Goal: Task Accomplishment & Management: Manage account settings

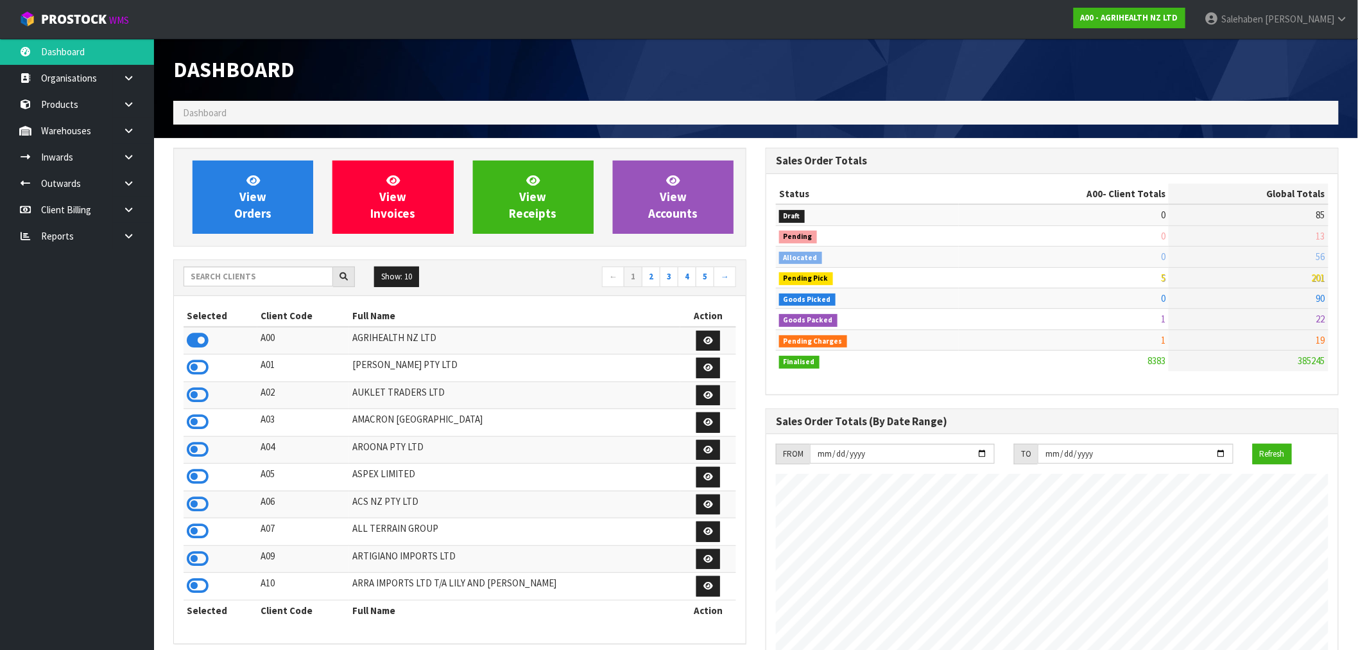
scroll to position [973, 593]
click at [203, 342] on icon at bounding box center [198, 340] width 22 height 19
click at [253, 208] on span "View Orders" at bounding box center [252, 197] width 37 height 48
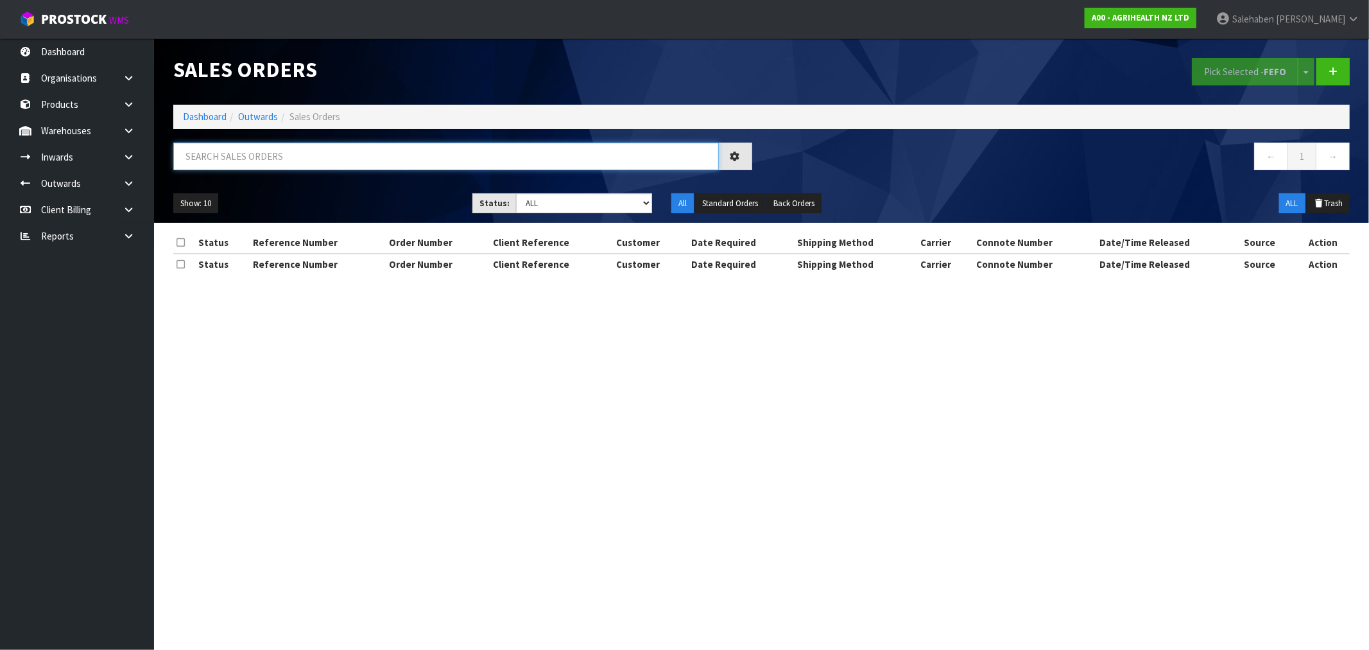
click at [264, 160] on input "text" at bounding box center [446, 157] width 546 height 28
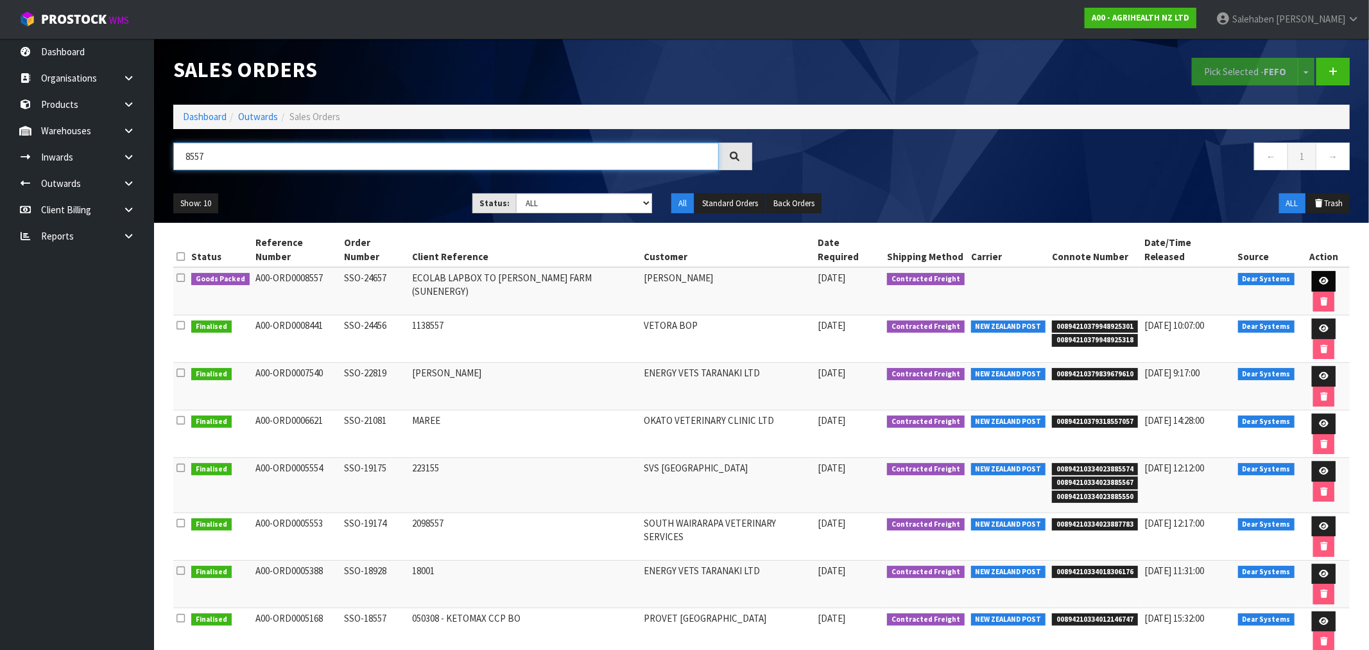
type input "8557"
click at [1312, 271] on link at bounding box center [1324, 281] width 24 height 21
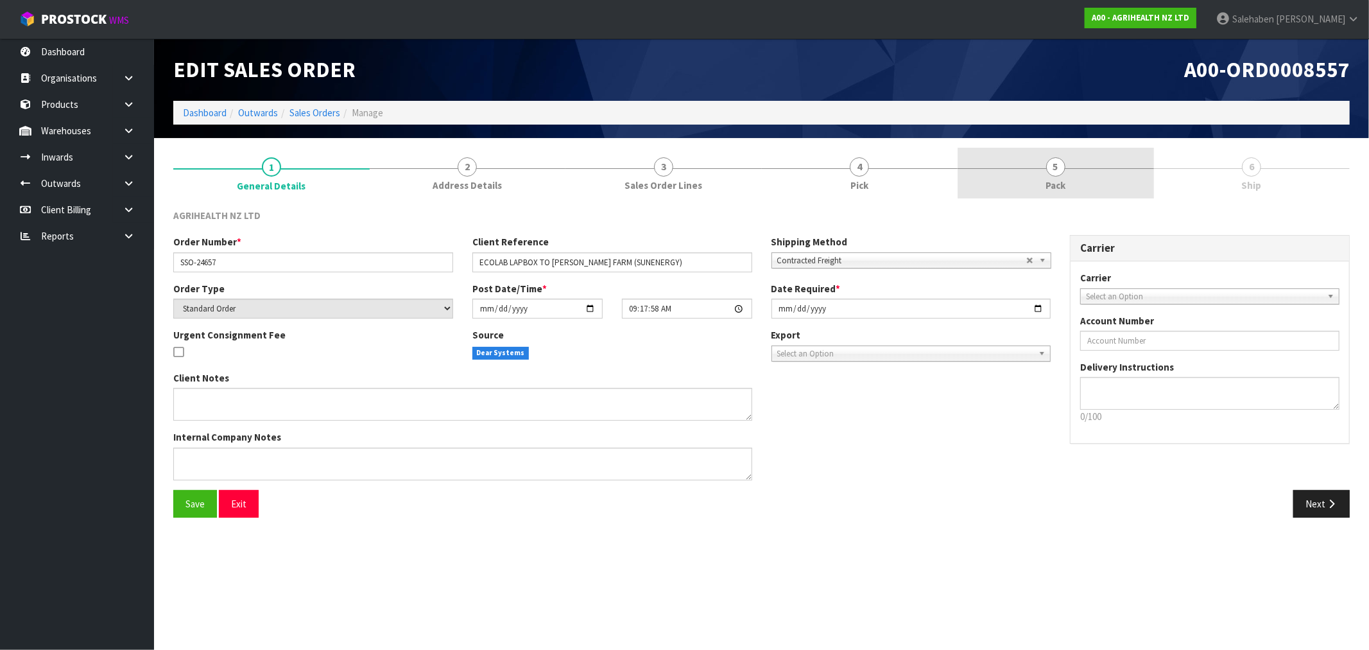
click at [1053, 182] on span "Pack" at bounding box center [1056, 184] width 20 height 13
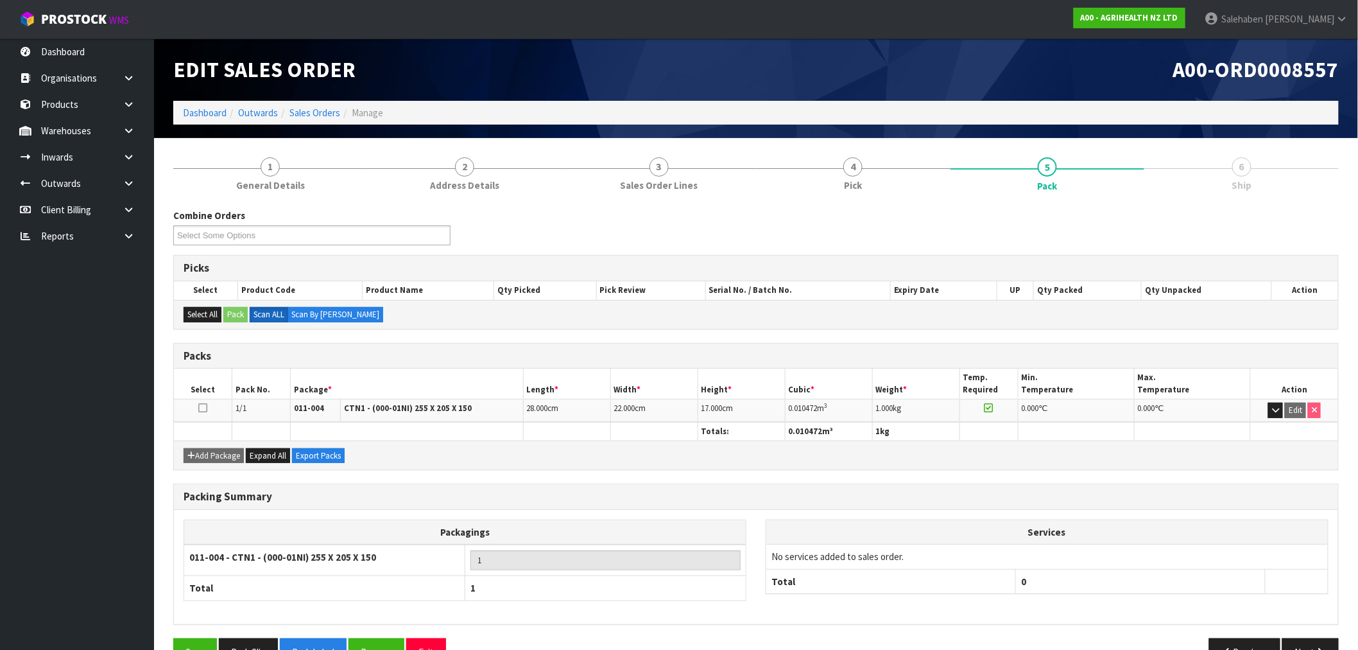
scroll to position [35, 0]
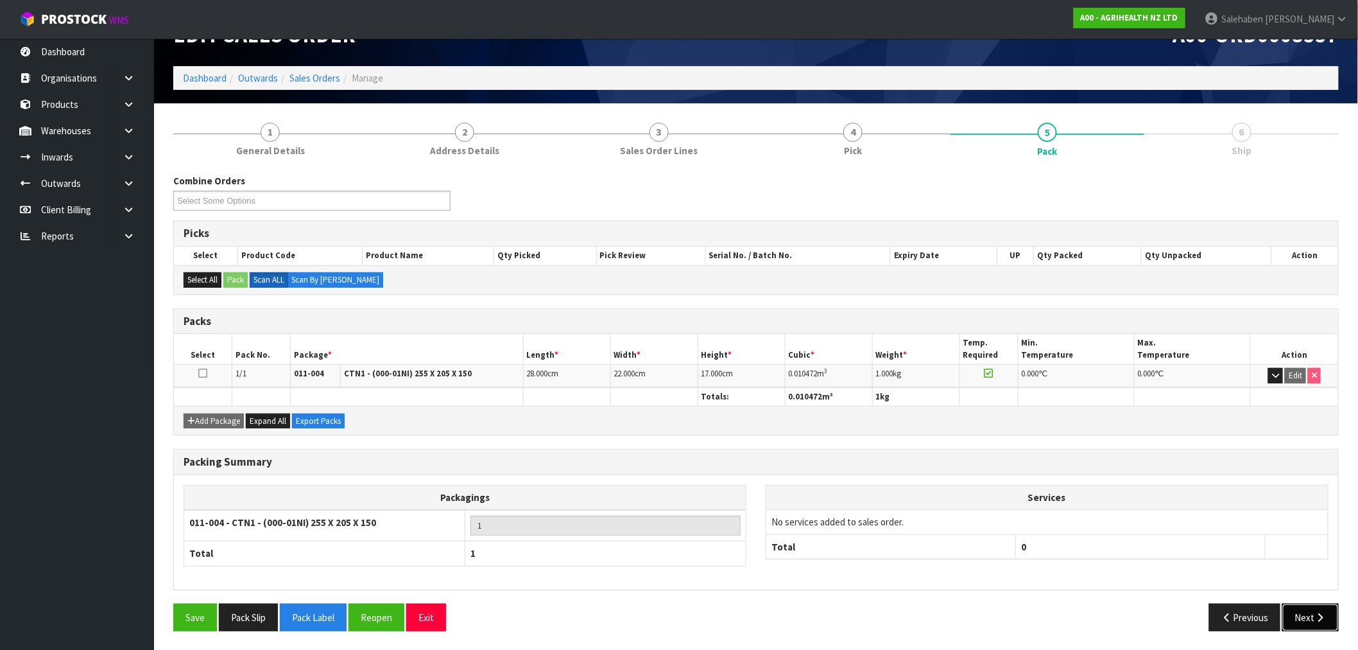
click at [1302, 608] on button "Next" at bounding box center [1311, 617] width 56 height 28
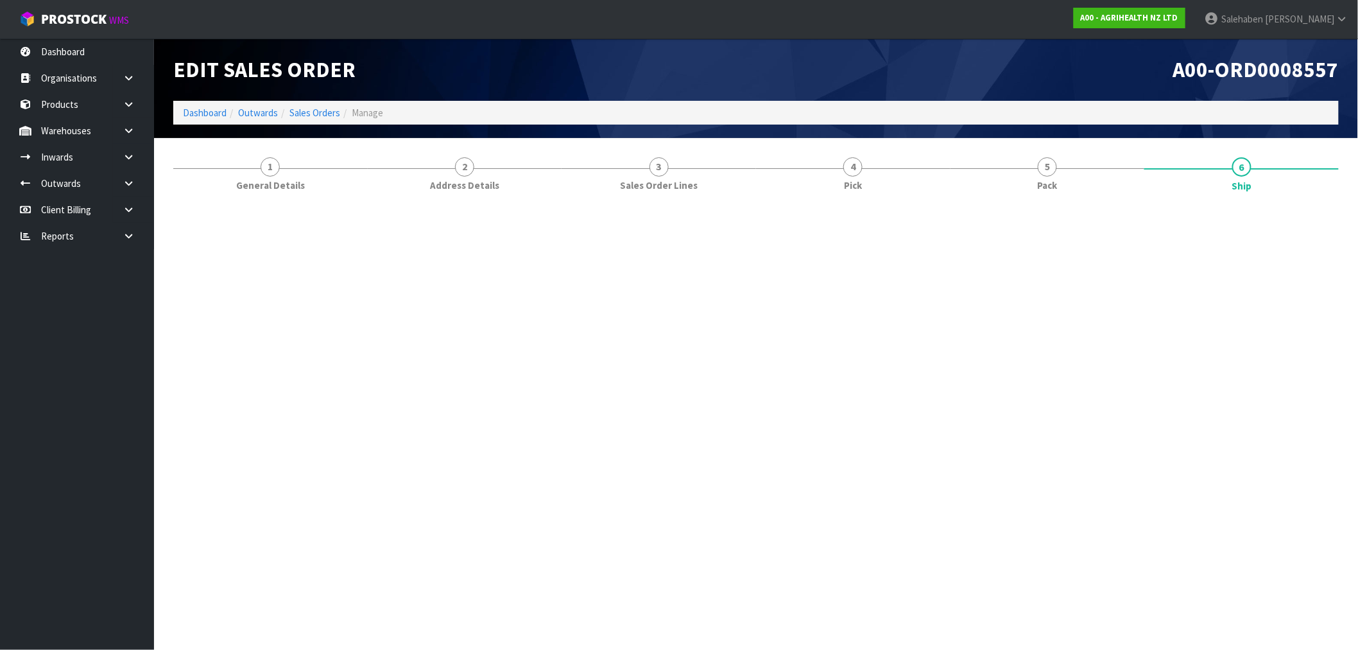
scroll to position [0, 0]
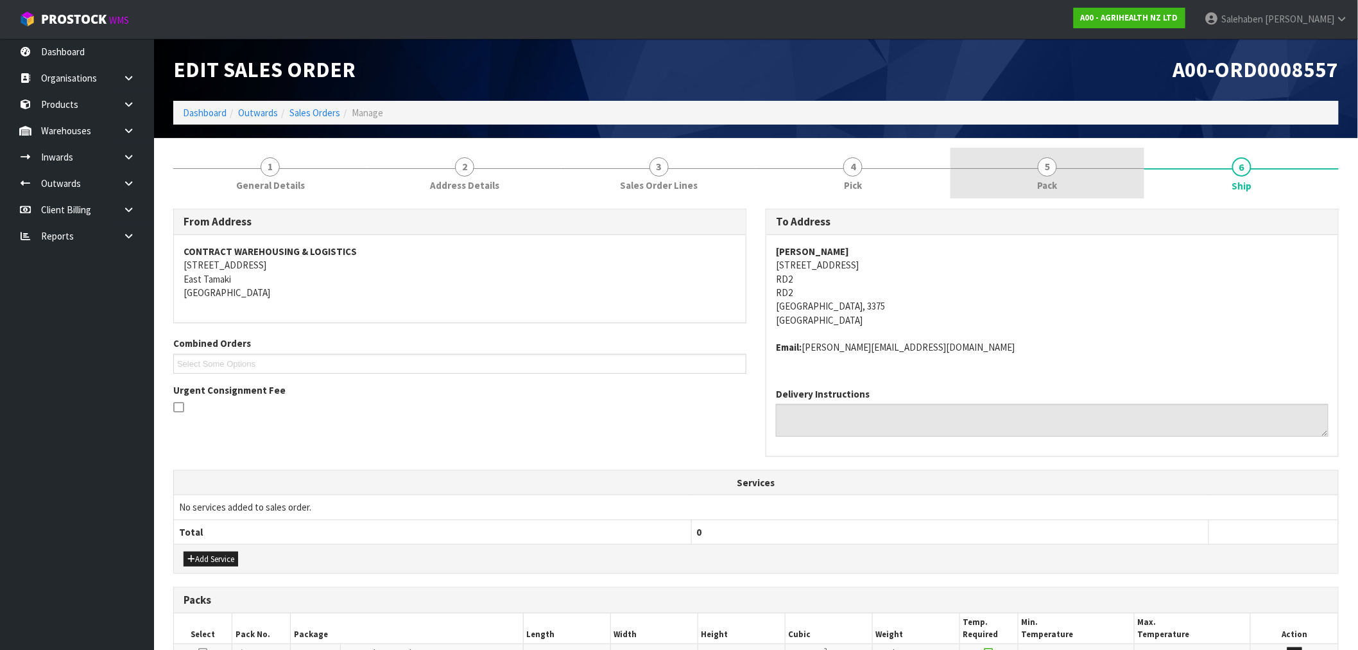
drag, startPoint x: 1043, startPoint y: 175, endPoint x: 1032, endPoint y: 184, distance: 14.1
click at [1043, 175] on link "5 Pack" at bounding box center [1048, 173] width 195 height 51
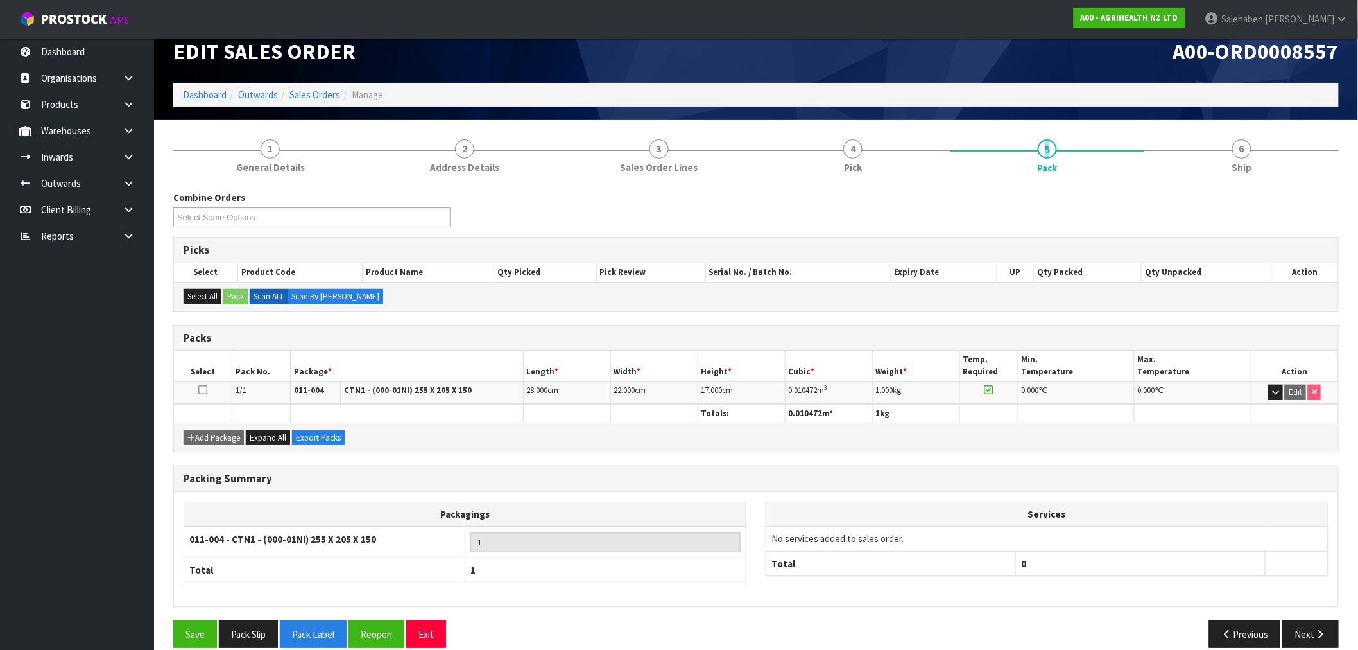
scroll to position [35, 0]
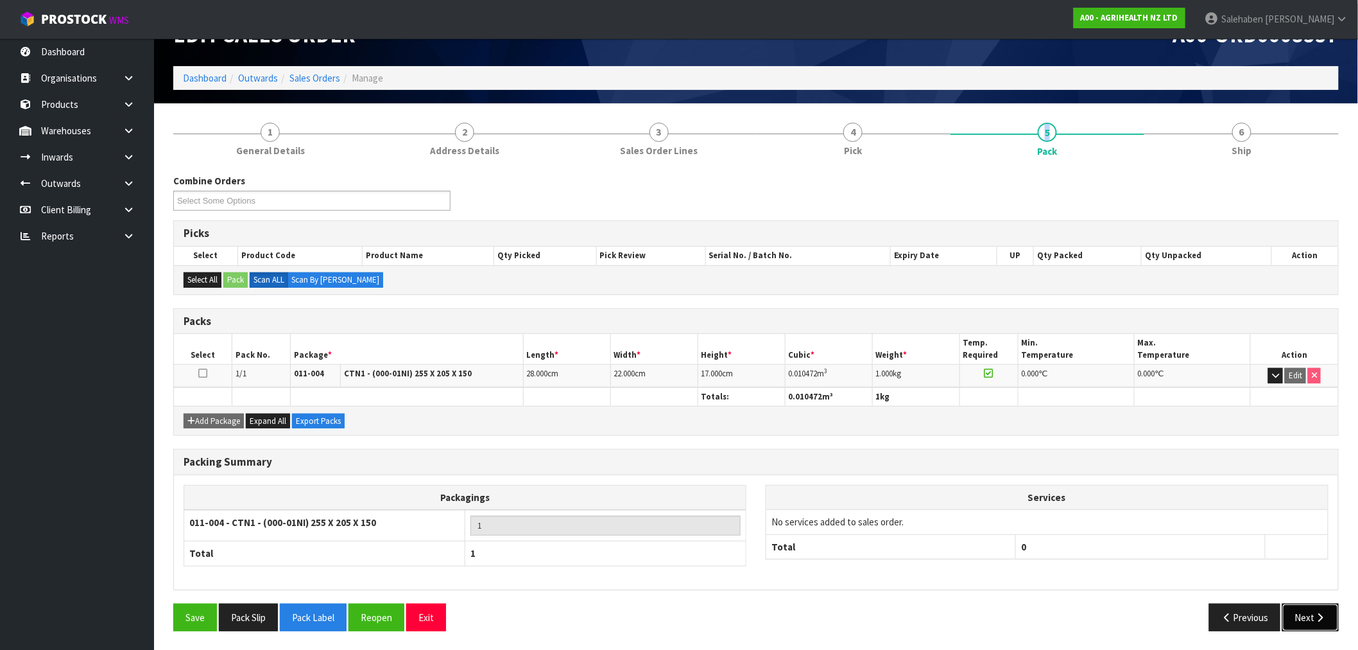
click at [1310, 616] on button "Next" at bounding box center [1311, 617] width 56 height 28
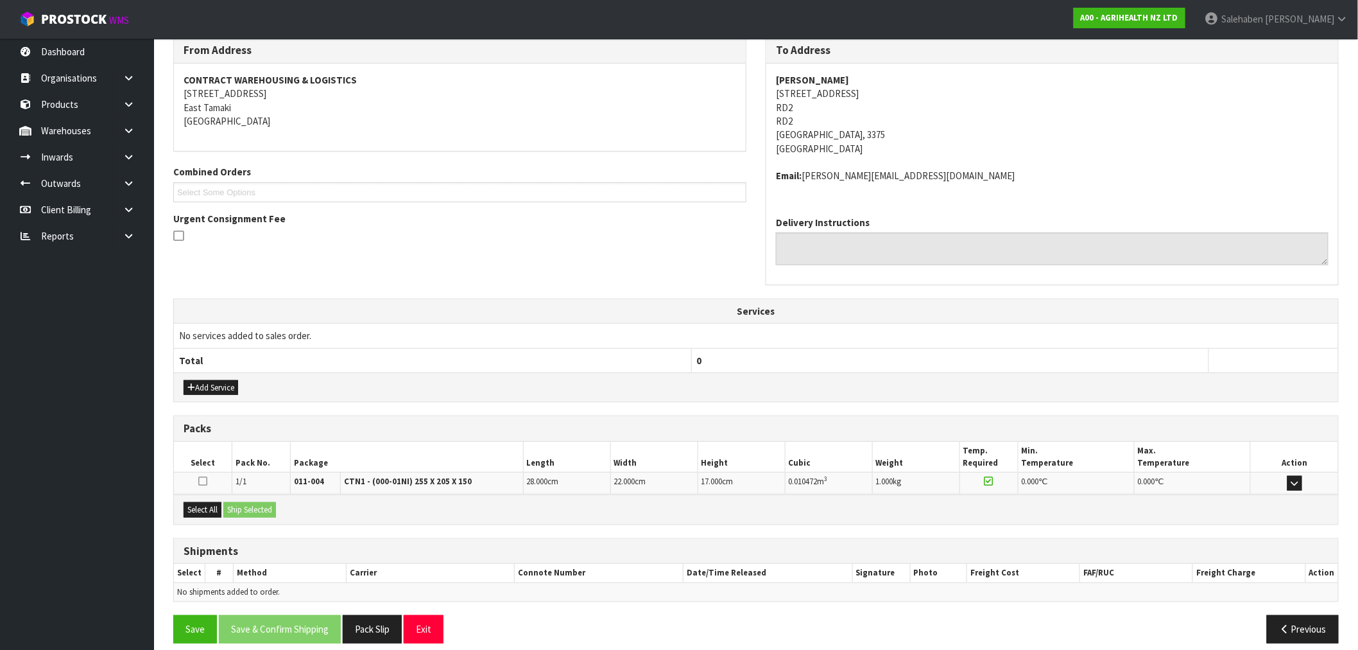
scroll to position [184, 0]
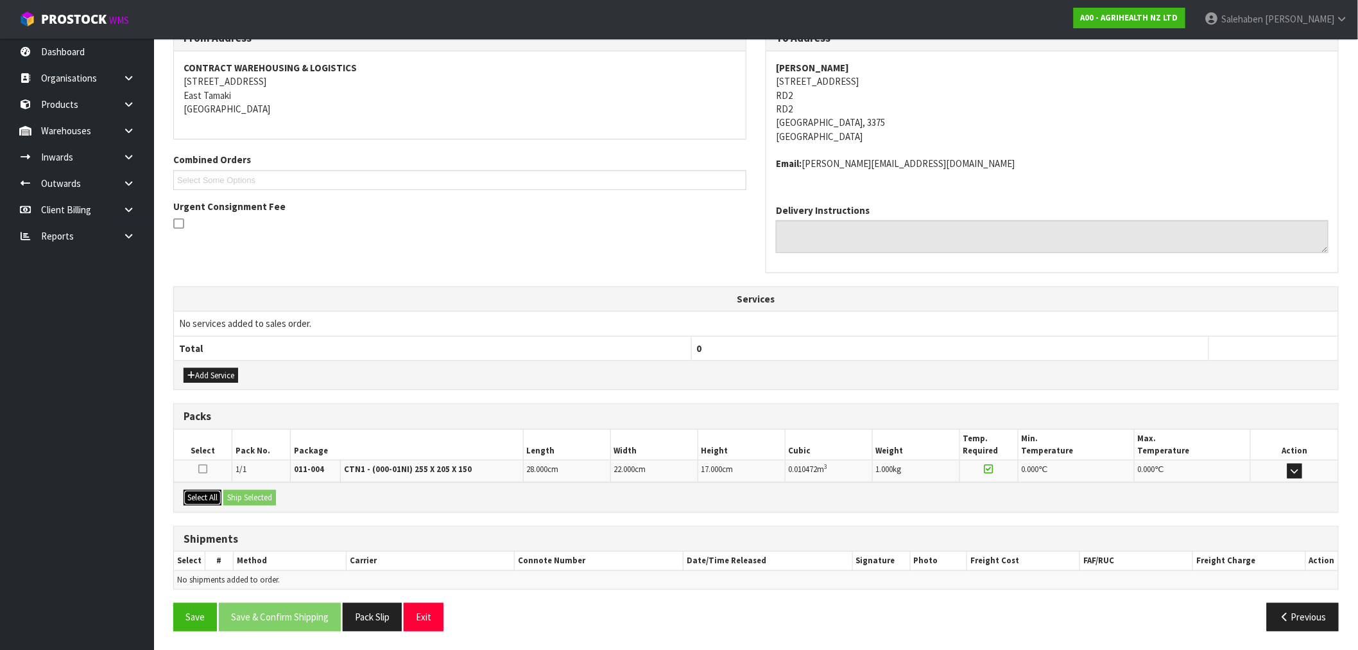
click at [214, 496] on button "Select All" at bounding box center [203, 497] width 38 height 15
click at [262, 497] on button "Ship Selected" at bounding box center [249, 497] width 53 height 15
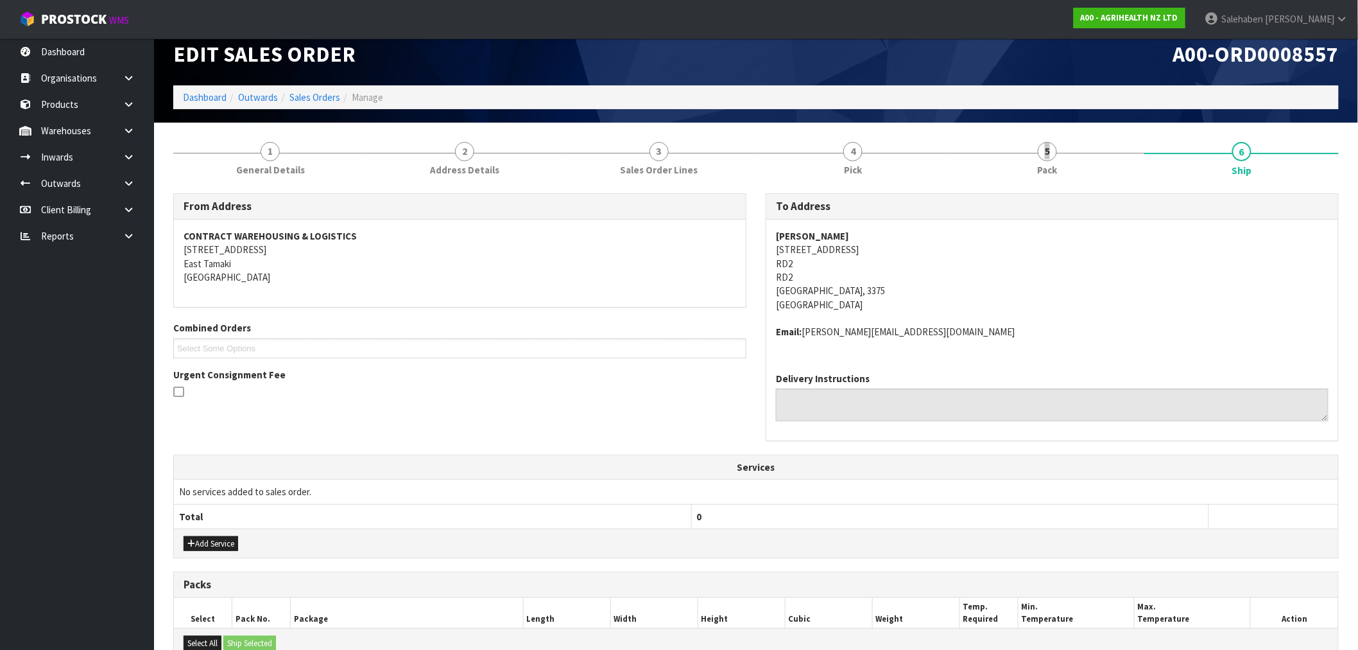
scroll to position [0, 0]
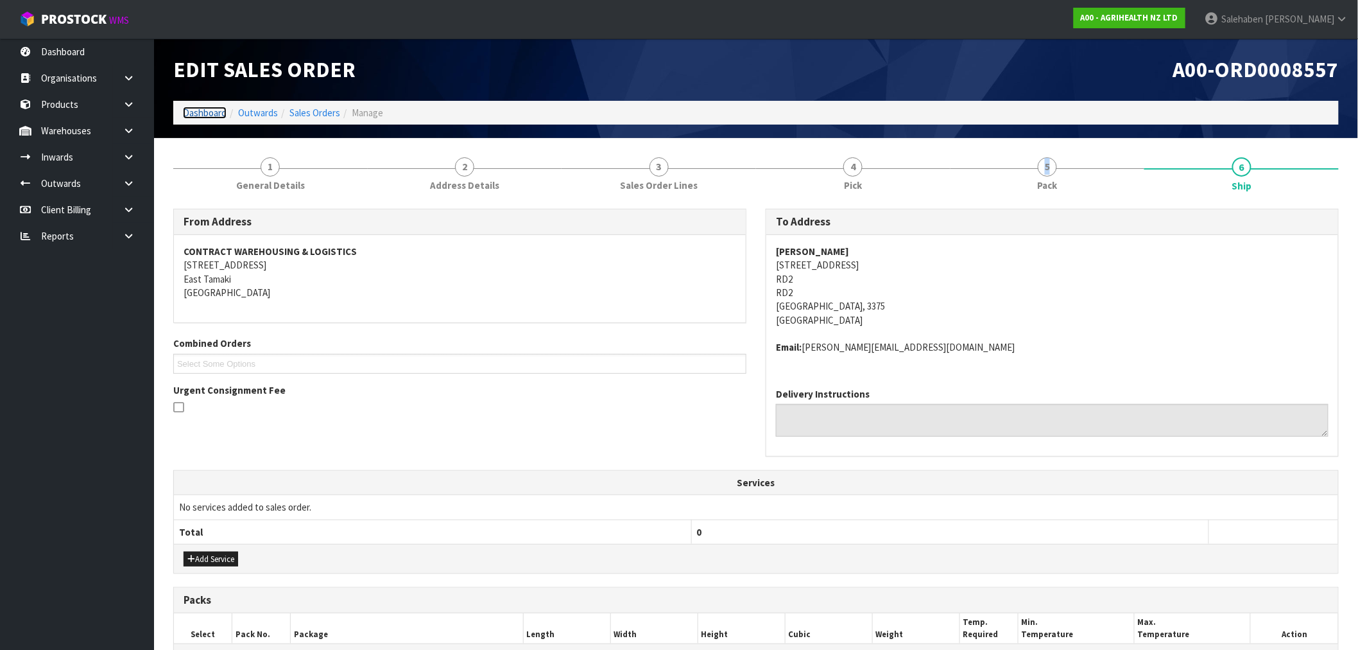
click at [202, 111] on link "Dashboard" at bounding box center [205, 113] width 44 height 12
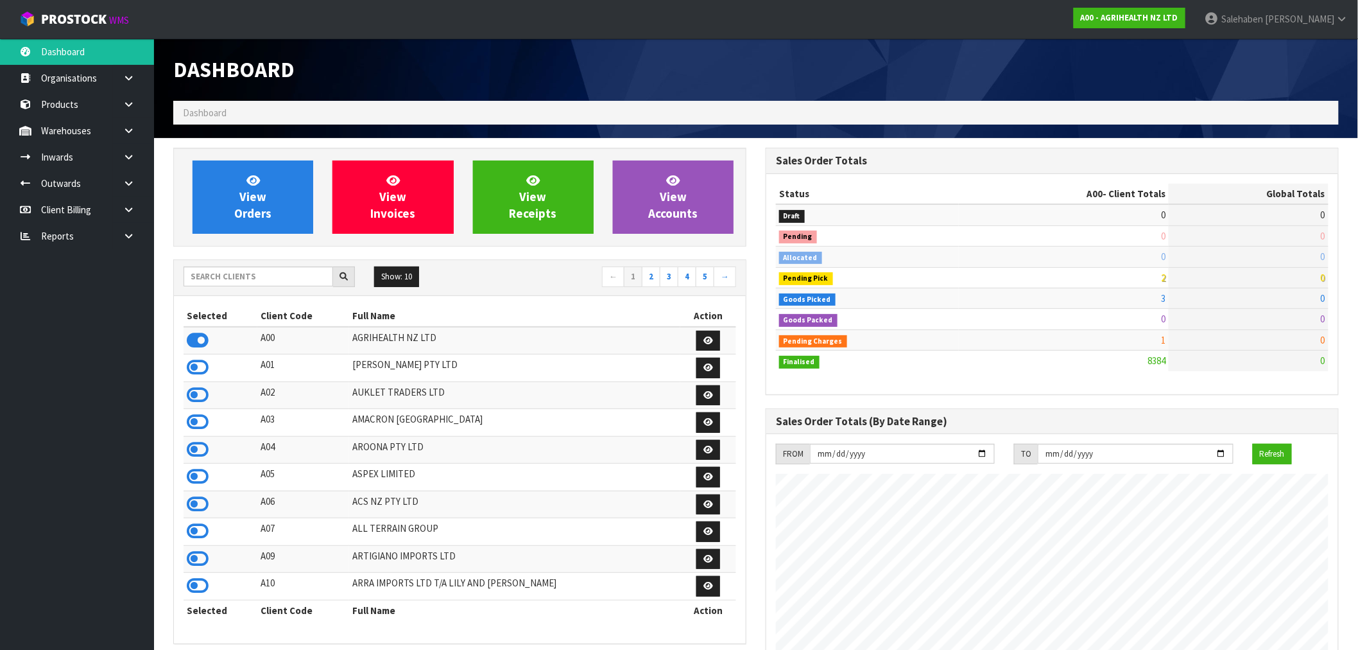
scroll to position [973, 593]
click at [244, 283] on input "text" at bounding box center [259, 276] width 150 height 20
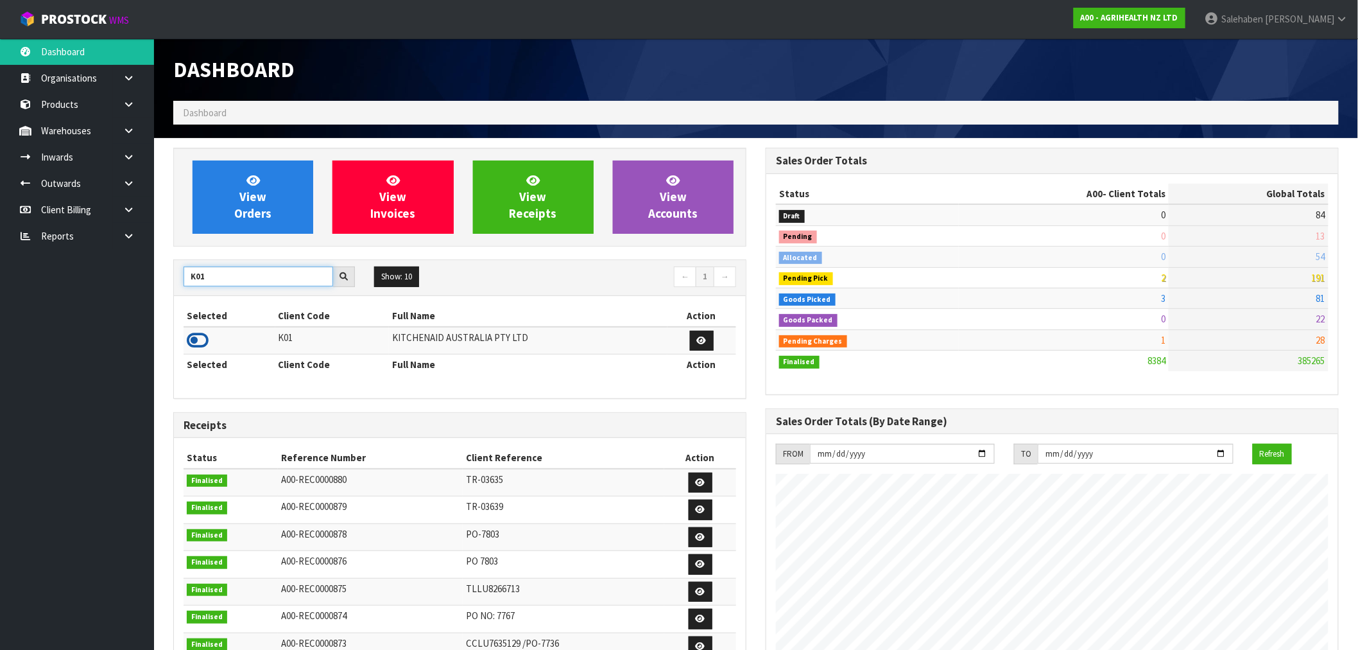
type input "K01"
click at [198, 341] on icon at bounding box center [198, 340] width 22 height 19
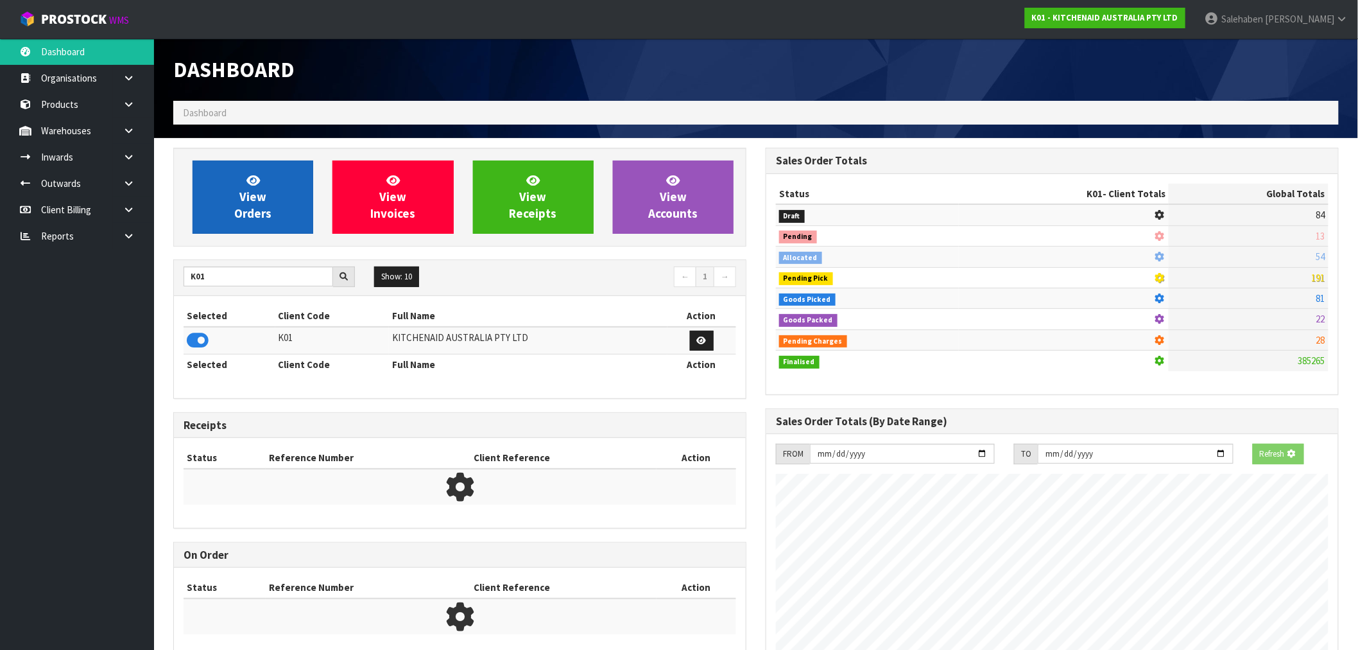
scroll to position [641143, 641350]
click at [283, 180] on link "View Orders" at bounding box center [253, 196] width 121 height 73
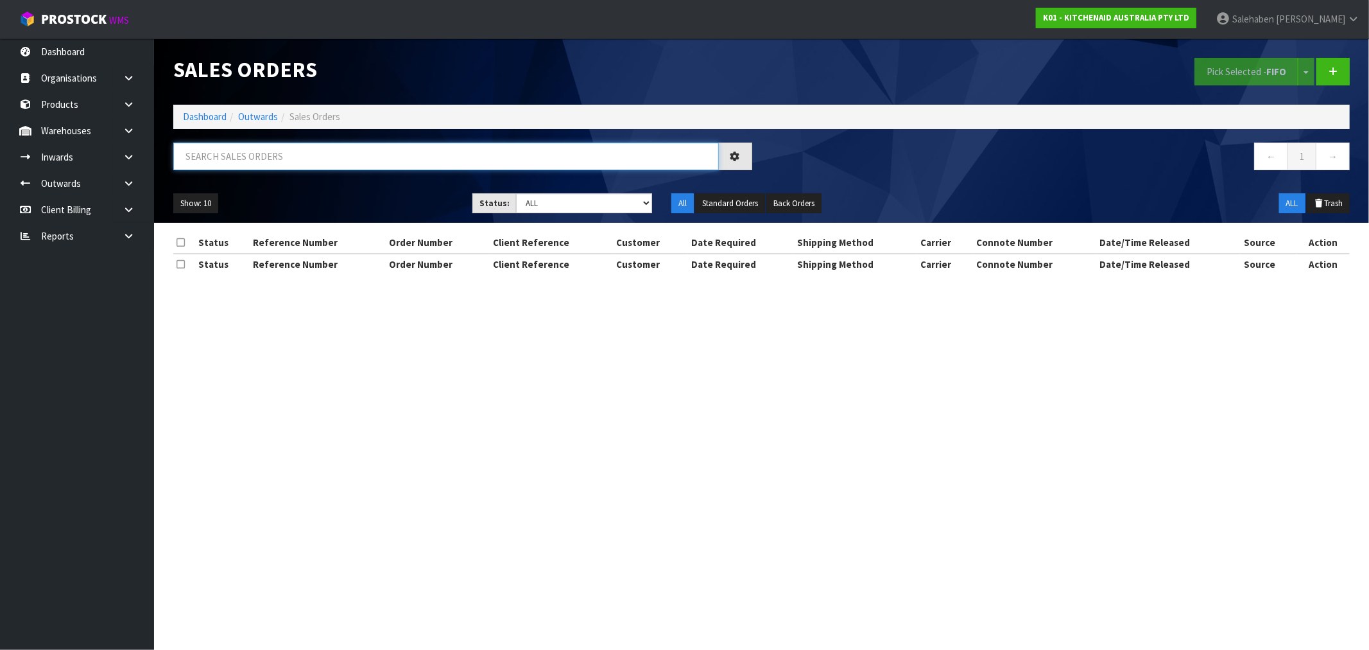
click at [284, 157] on input "text" at bounding box center [446, 157] width 546 height 28
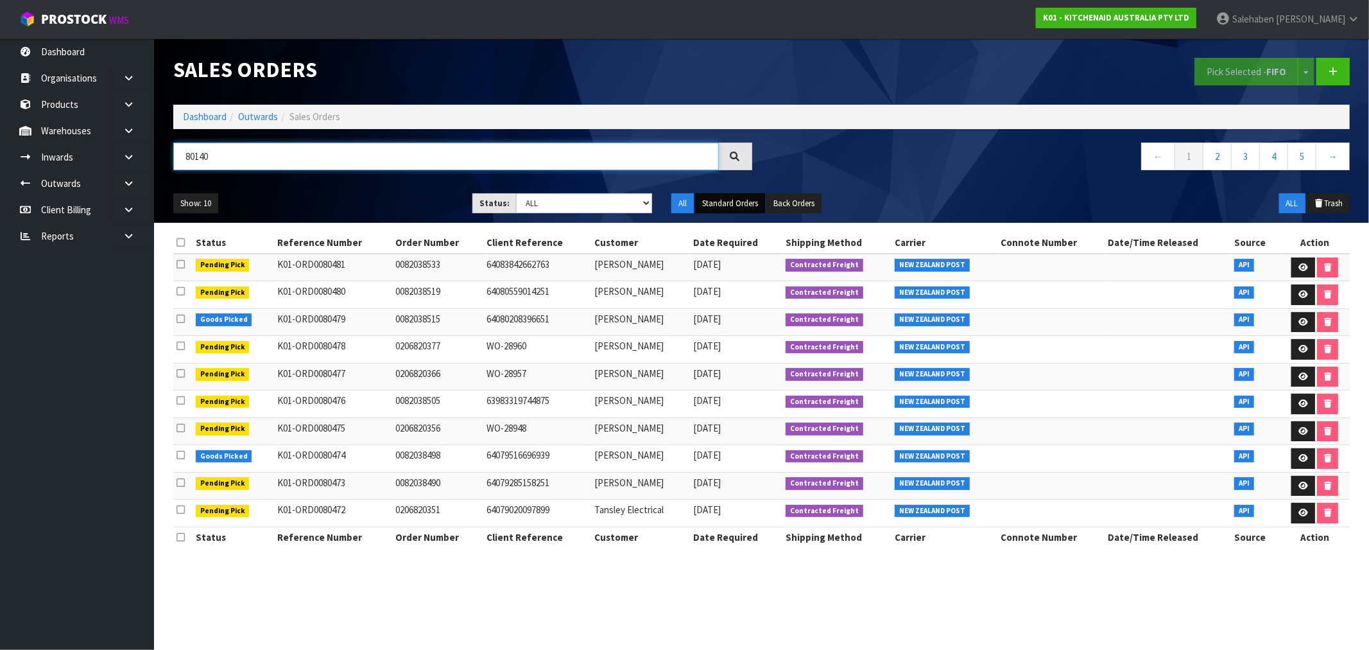
type input "80140"
click at [740, 199] on button "Standard Orders" at bounding box center [730, 203] width 70 height 21
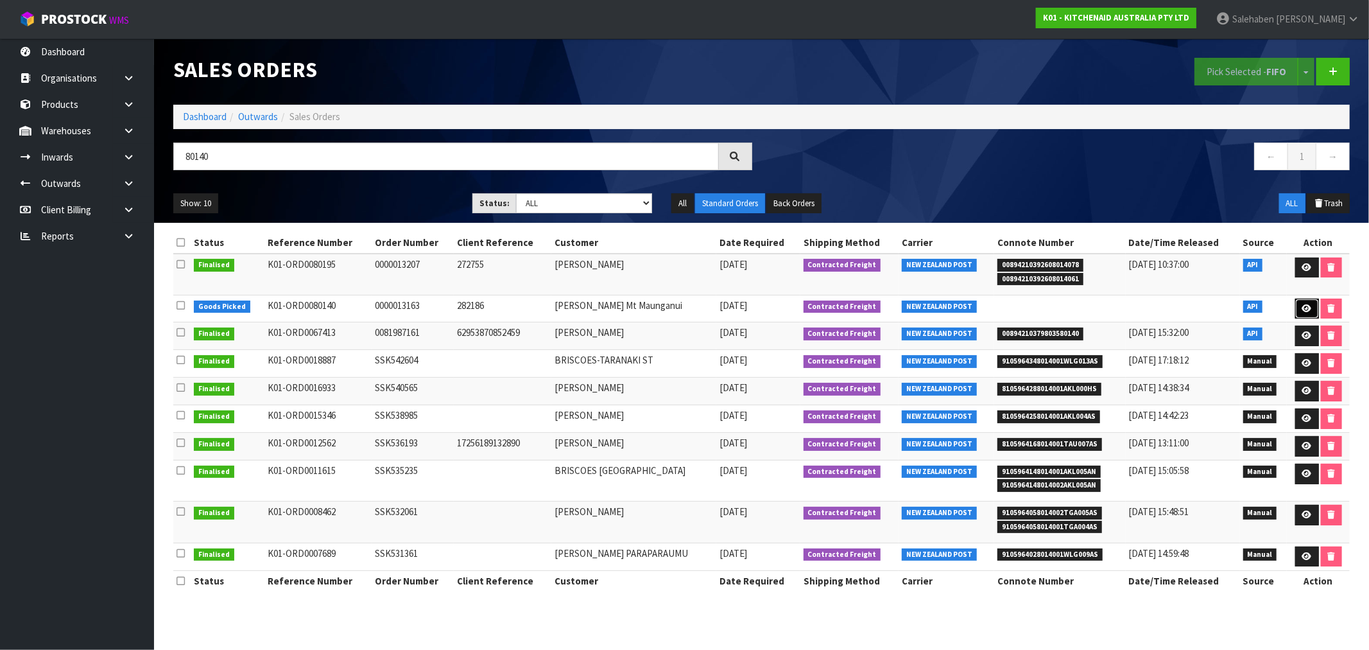
click at [1313, 308] on link at bounding box center [1307, 309] width 24 height 21
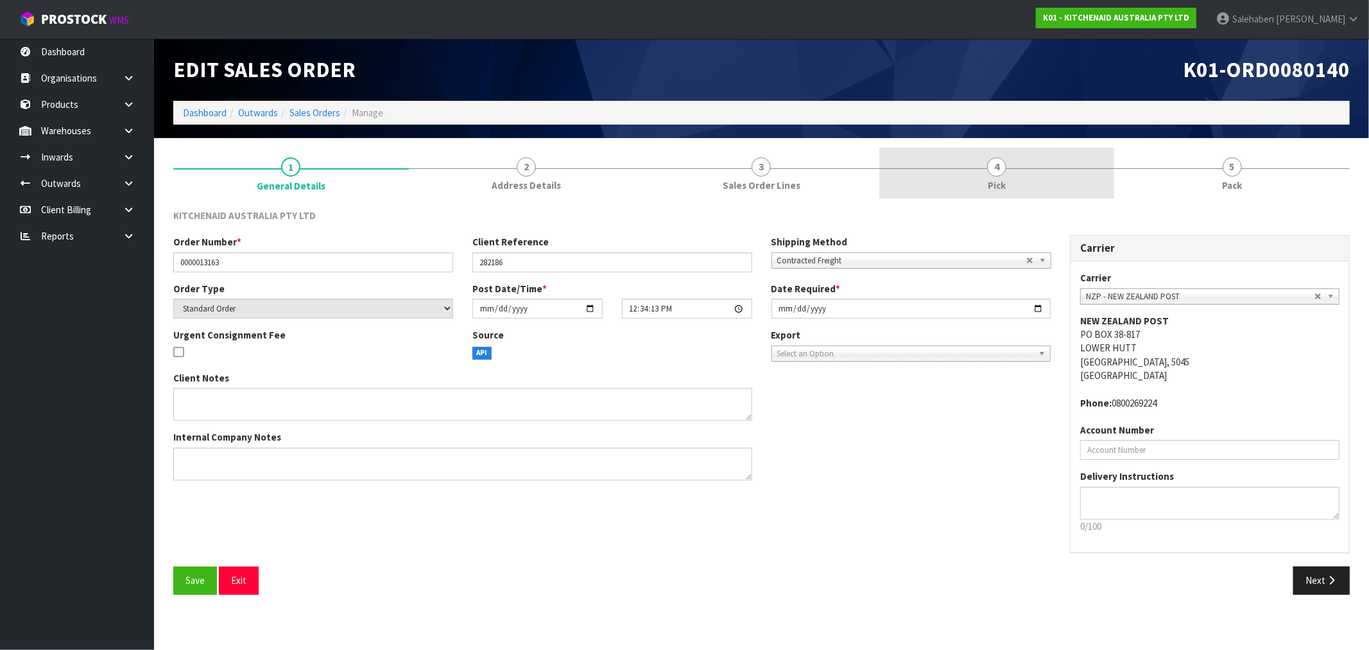
click at [992, 168] on span "4" at bounding box center [996, 166] width 19 height 19
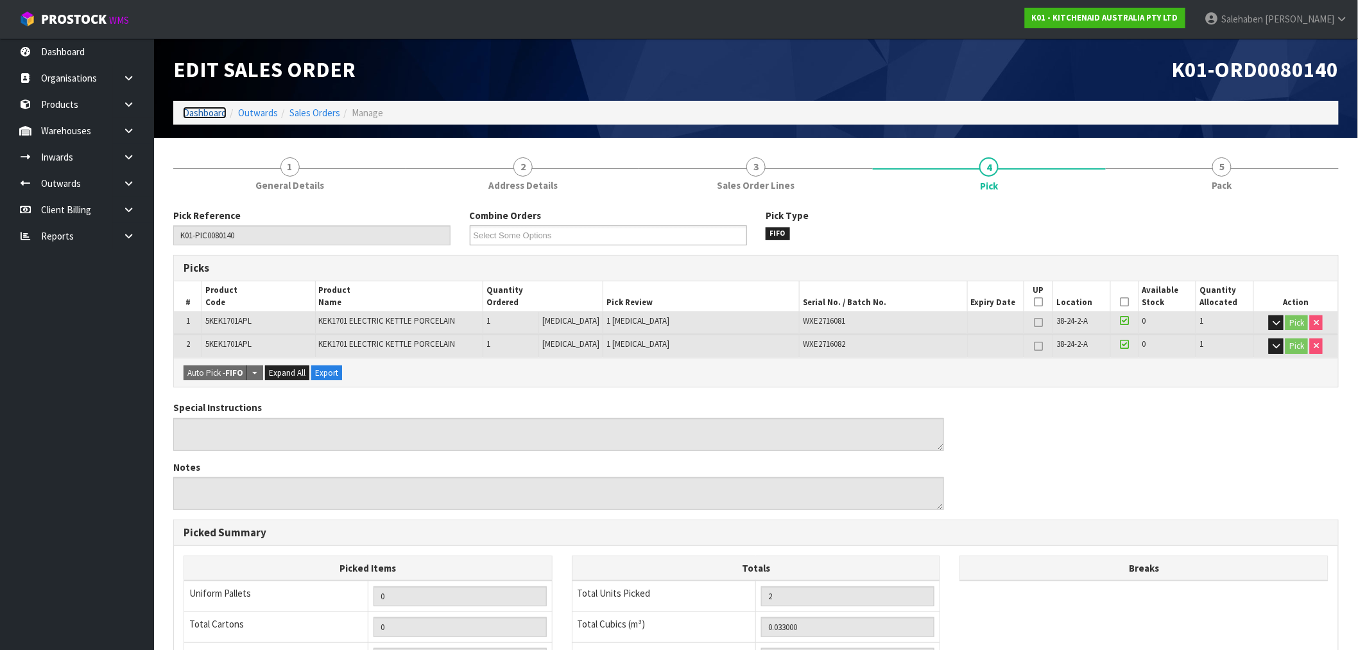
click at [207, 110] on link "Dashboard" at bounding box center [205, 113] width 44 height 12
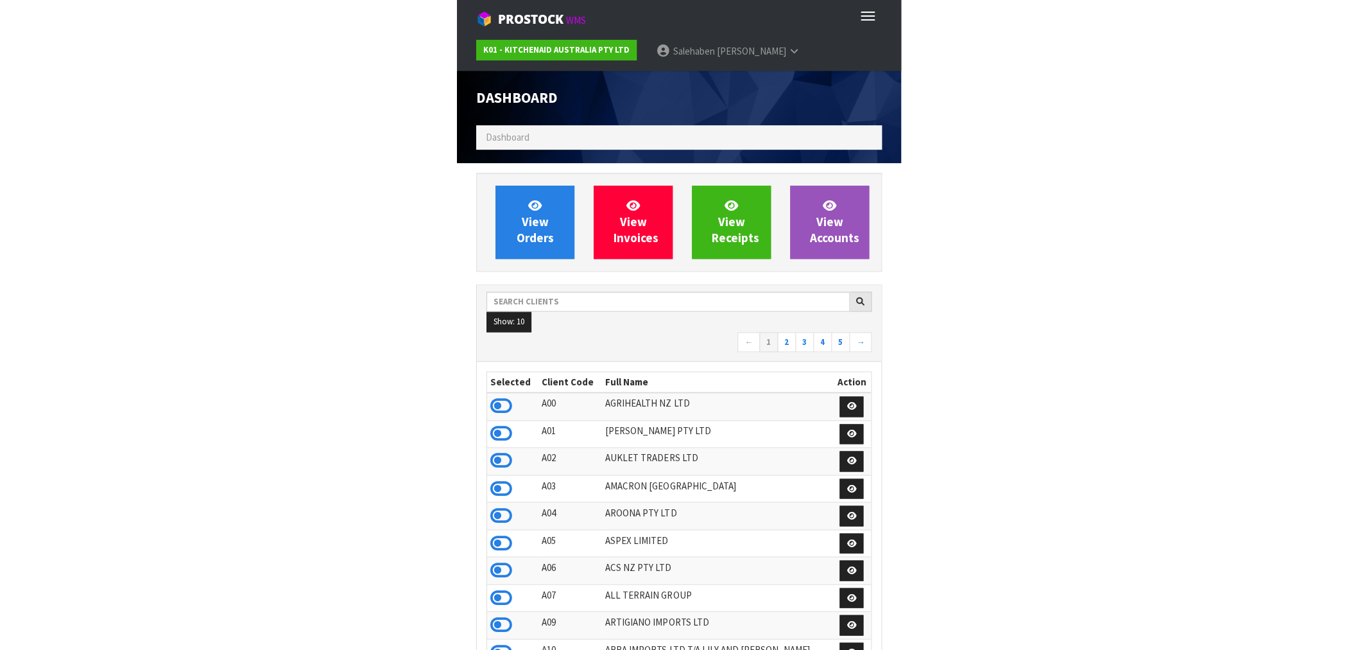
scroll to position [973, 593]
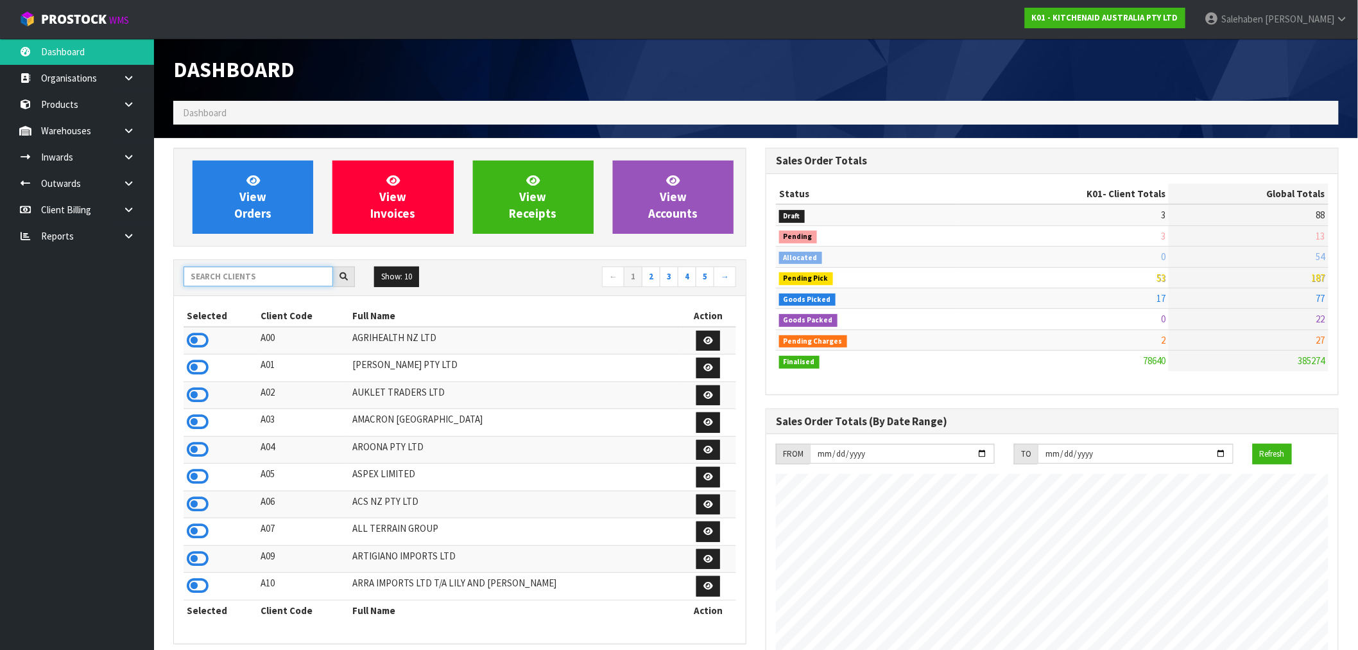
click at [238, 270] on input "text" at bounding box center [259, 276] width 150 height 20
click at [234, 273] on input "text" at bounding box center [259, 276] width 150 height 20
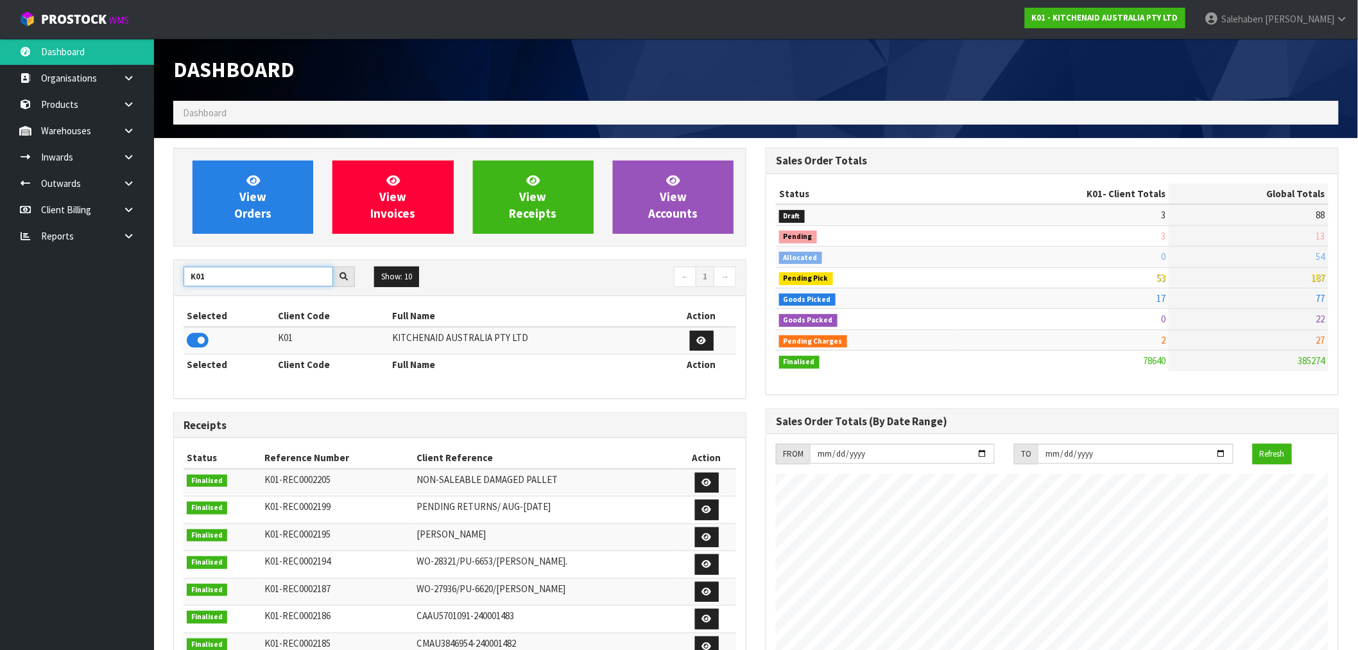
drag, startPoint x: 216, startPoint y: 279, endPoint x: 155, endPoint y: 294, distance: 63.5
click at [155, 294] on section "View Orders View Invoices View Receipts View Accounts K01 Show: 10 5 10 25 50 ←…" at bounding box center [756, 634] width 1204 height 992
type input "S08"
click at [194, 343] on icon at bounding box center [198, 340] width 22 height 19
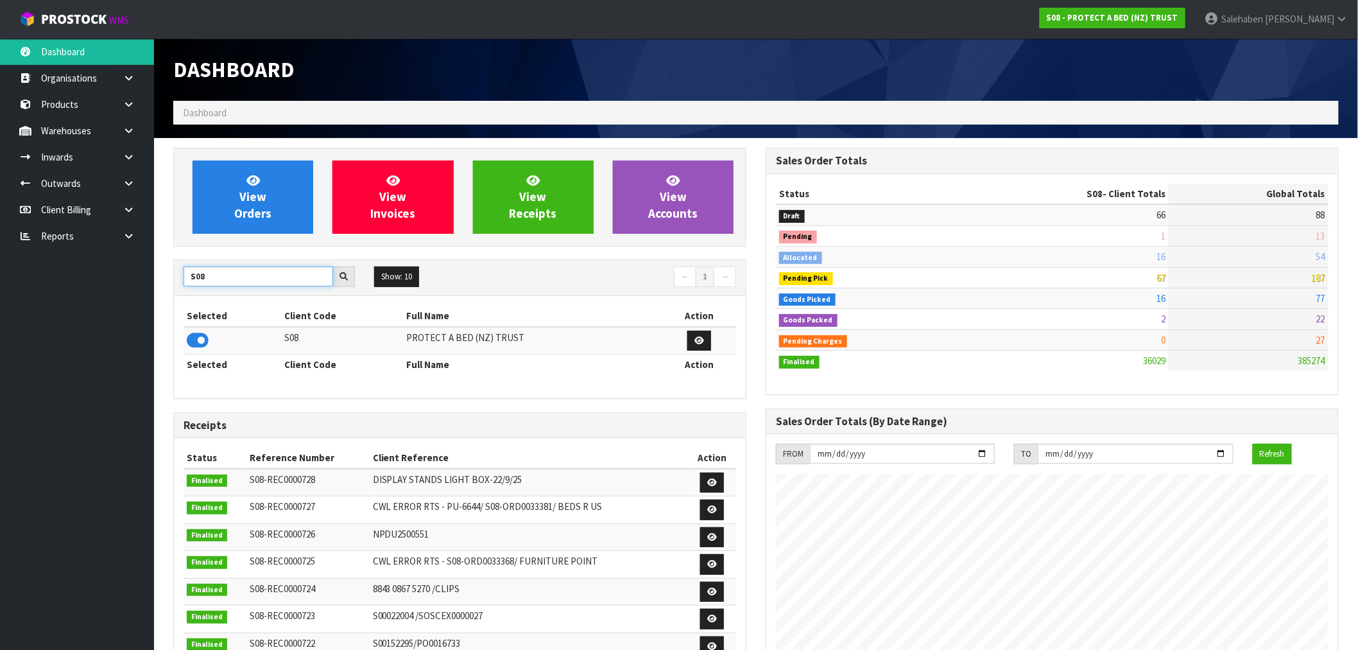
drag, startPoint x: 202, startPoint y: 278, endPoint x: 141, endPoint y: 290, distance: 61.6
click at [141, 290] on body "Toggle navigation ProStock WMS S08 - PROTECT A BED (NZ) TRUST [PERSON_NAME] Log…" at bounding box center [679, 325] width 1358 height 650
type input "K01"
click at [198, 338] on icon at bounding box center [198, 340] width 22 height 19
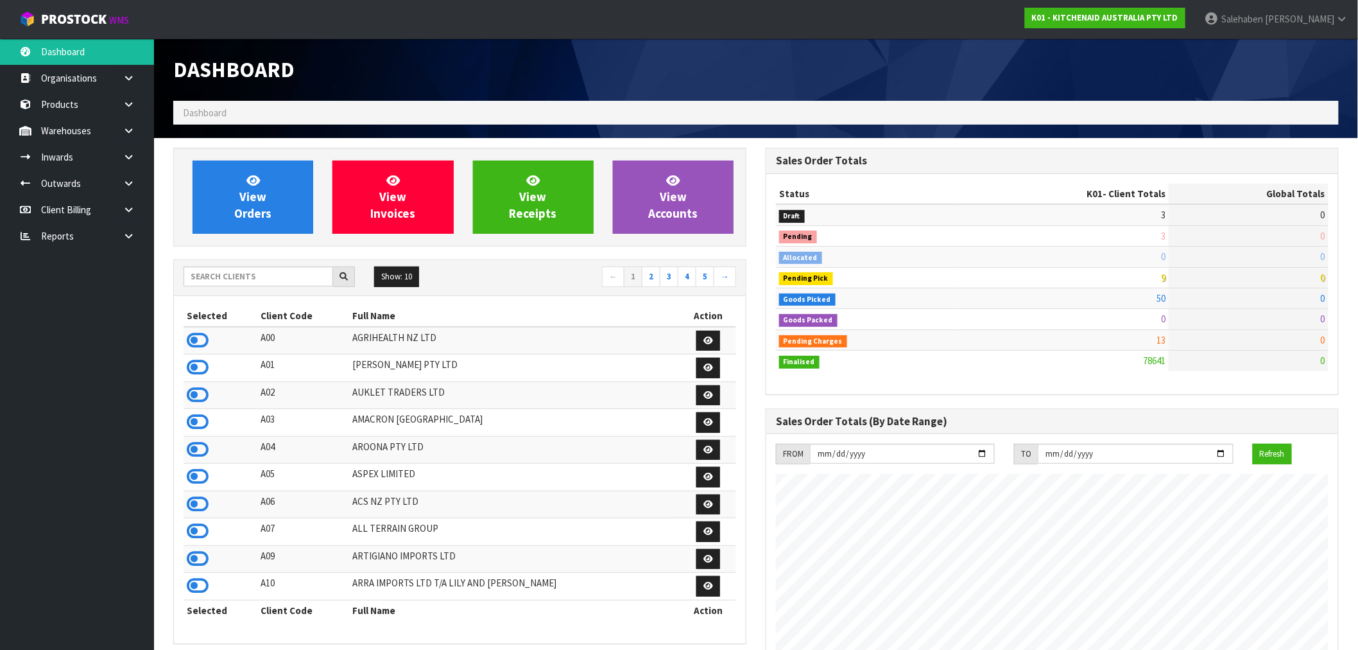
scroll to position [973, 593]
click at [249, 281] on input "text" at bounding box center [259, 276] width 150 height 20
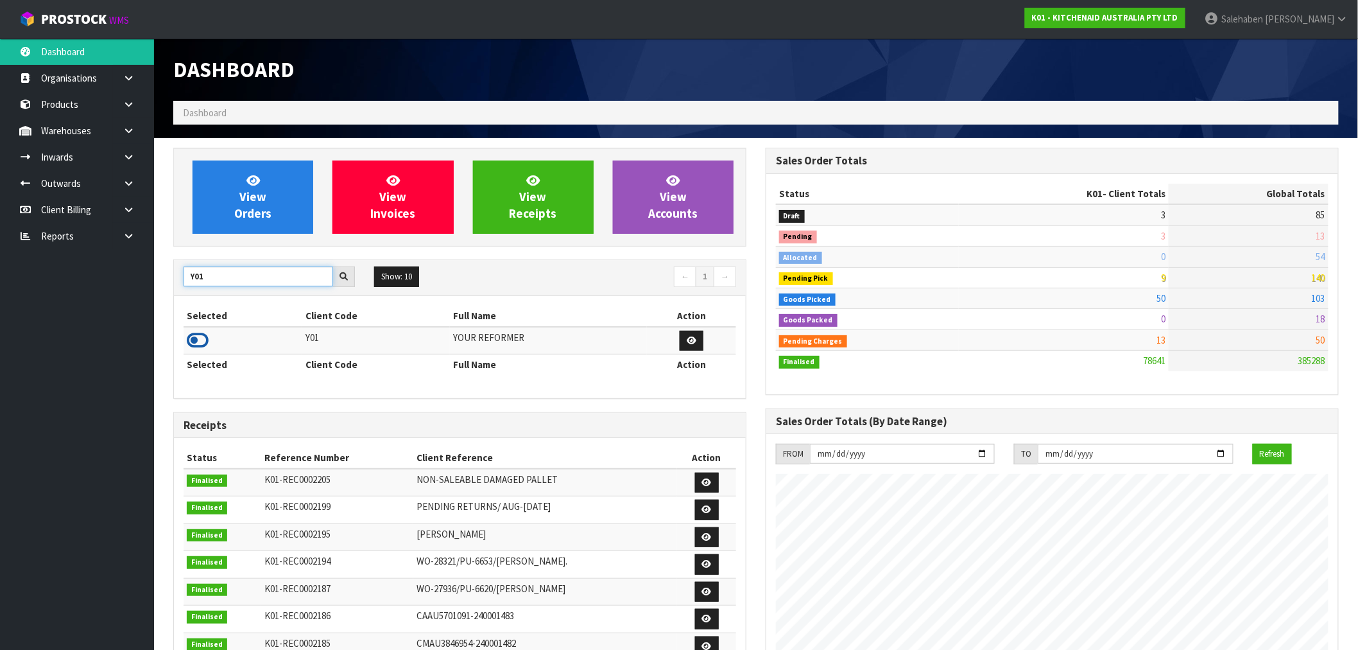
type input "Y01"
click at [195, 347] on icon at bounding box center [198, 340] width 22 height 19
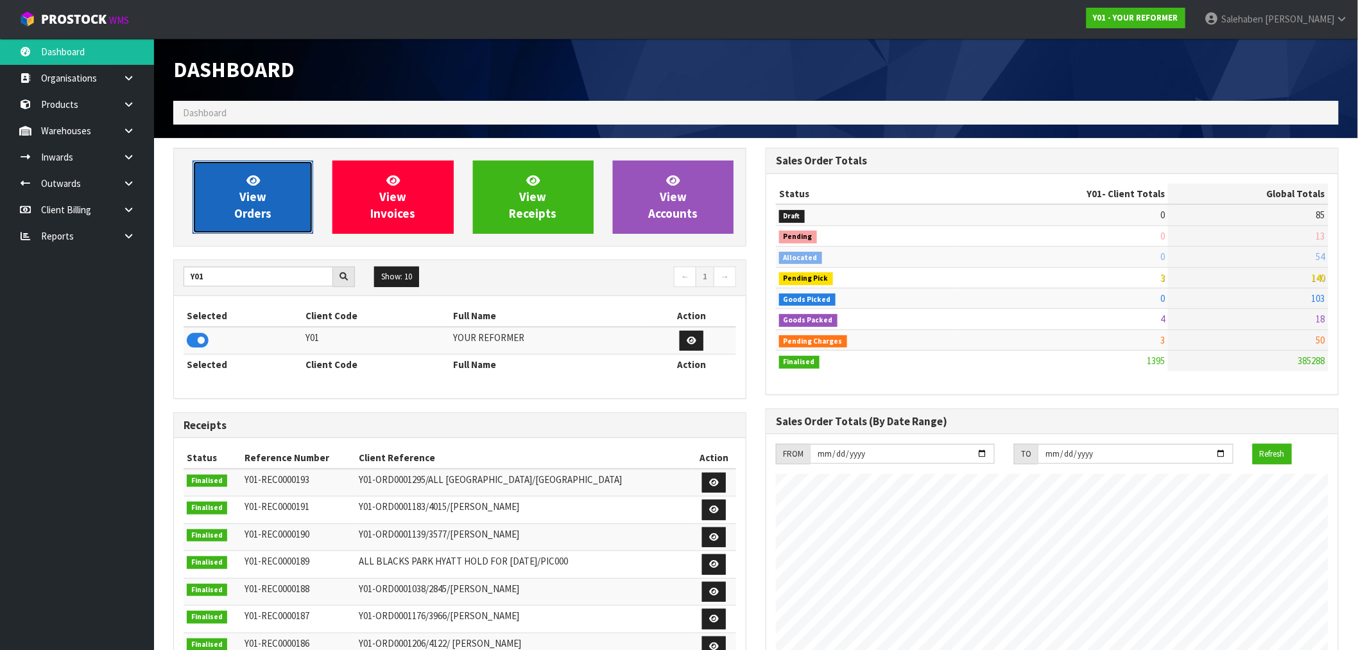
click at [245, 212] on span "View Orders" at bounding box center [252, 197] width 37 height 48
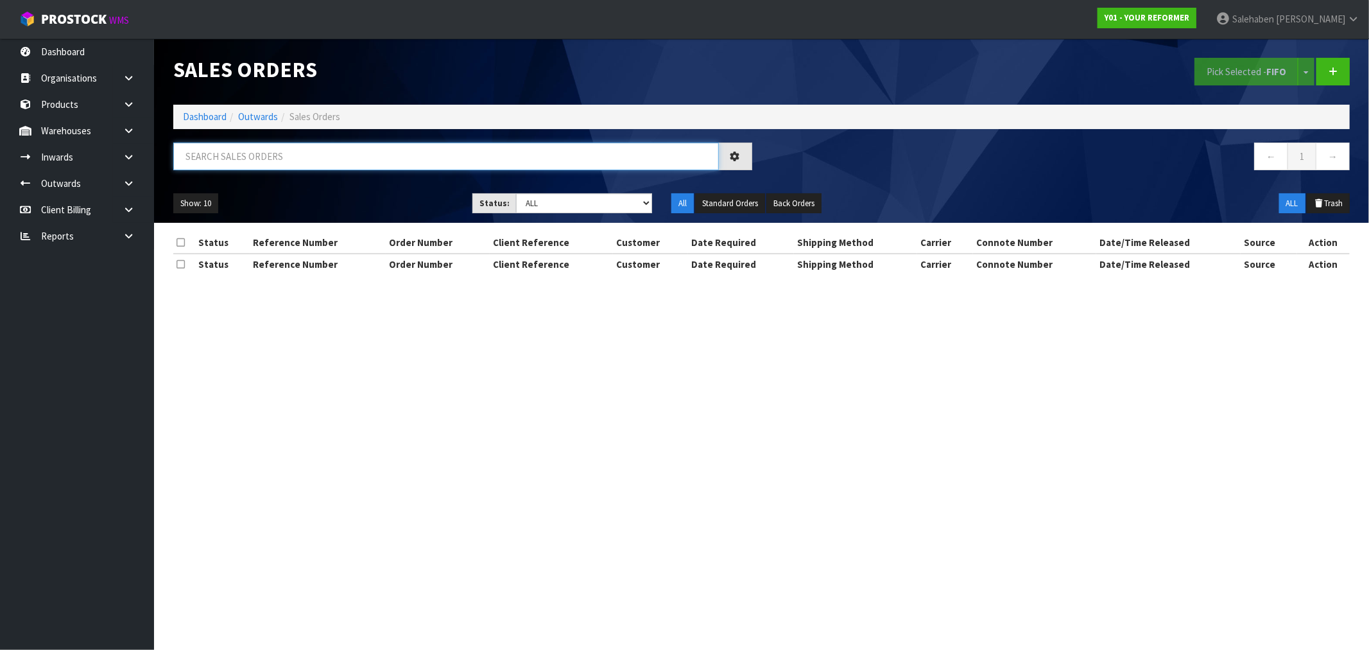
click at [242, 164] on input "text" at bounding box center [446, 157] width 546 height 28
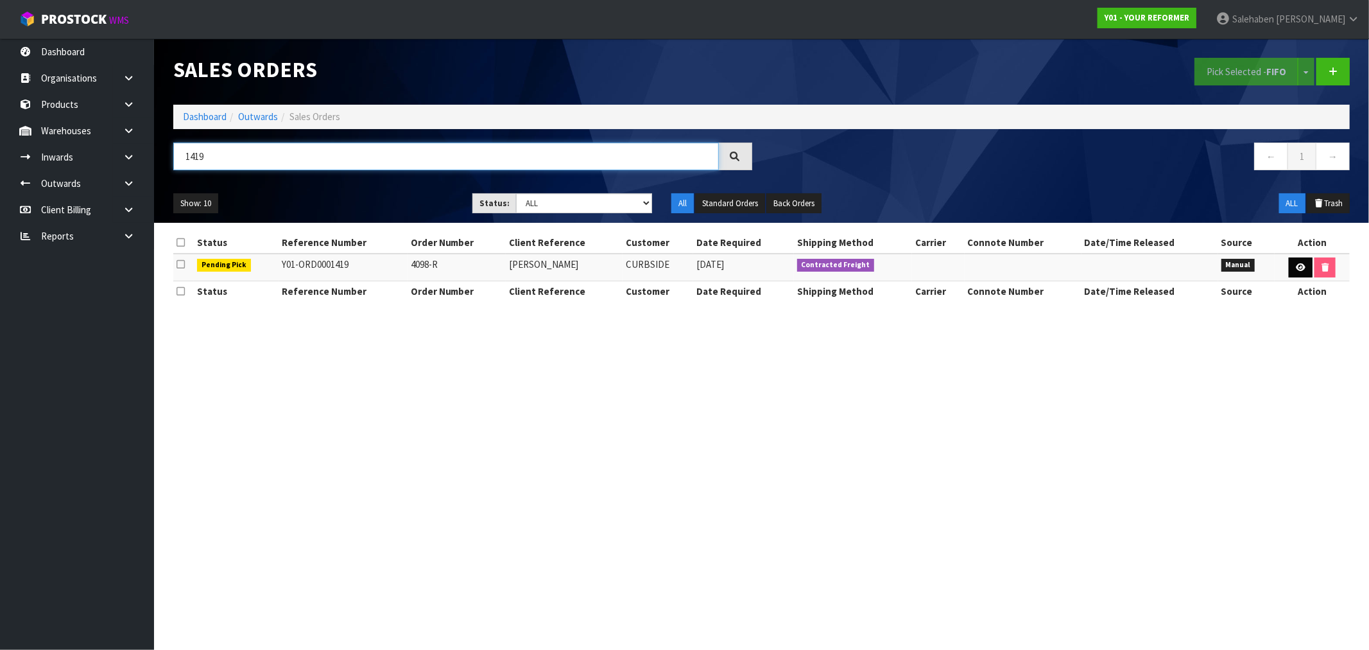
type input "1419"
click at [1301, 270] on icon at bounding box center [1301, 267] width 10 height 8
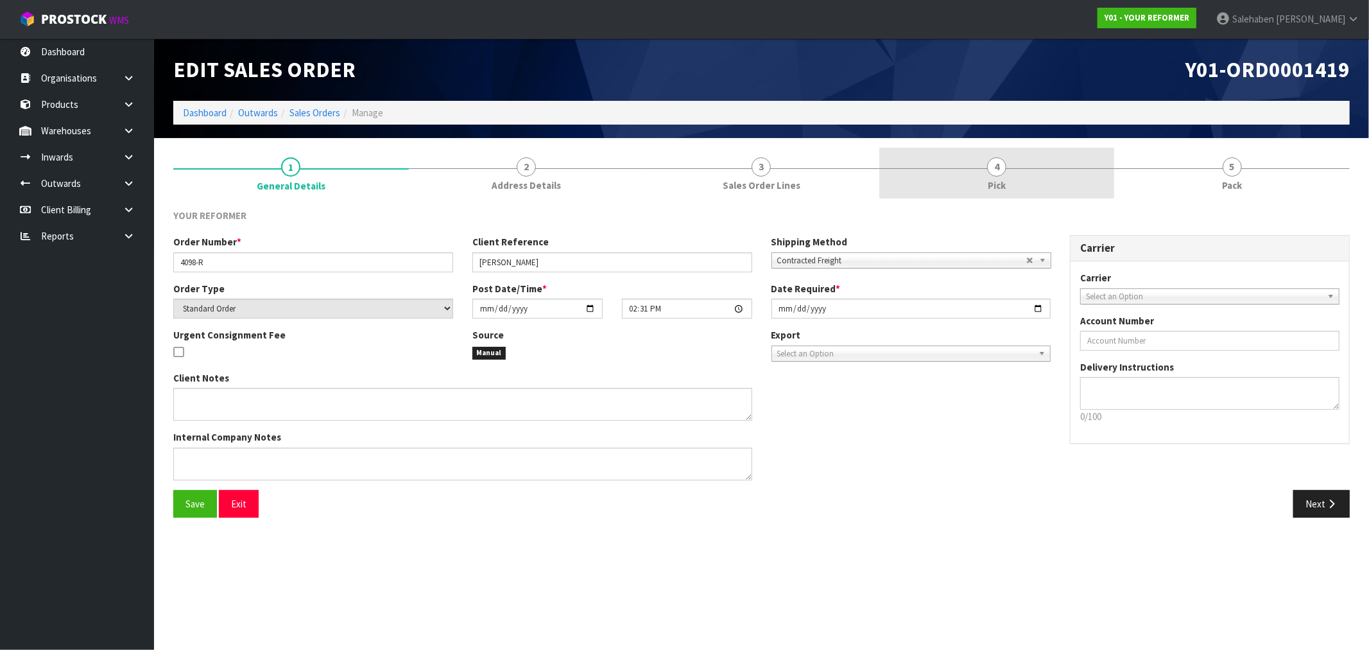
click at [998, 178] on span "Pick" at bounding box center [997, 184] width 18 height 13
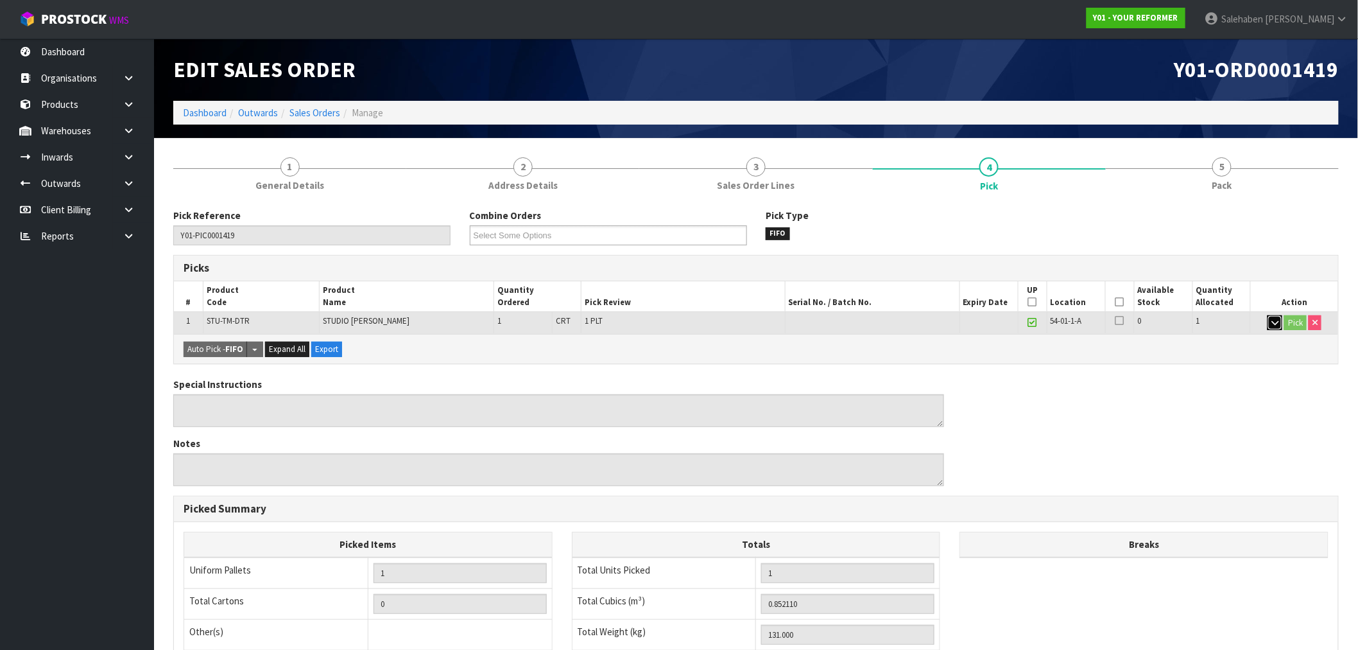
click at [1270, 325] on button "button" at bounding box center [1275, 322] width 15 height 15
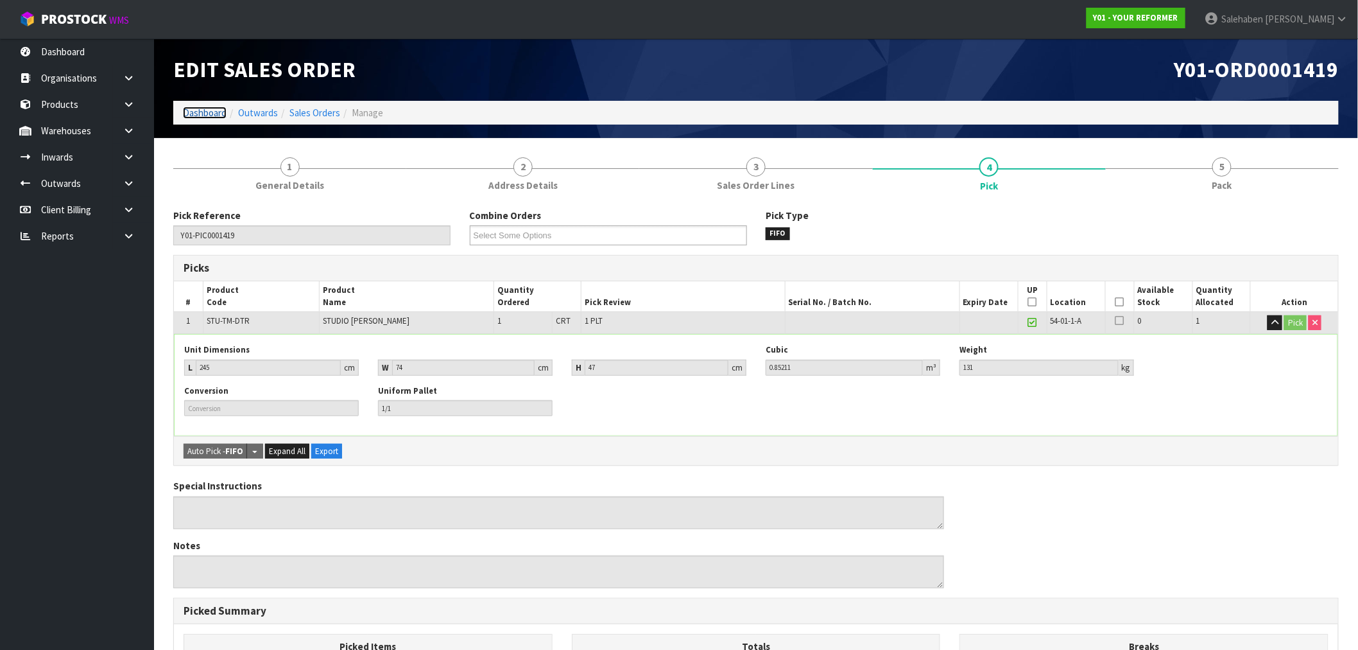
click at [202, 107] on link "Dashboard" at bounding box center [205, 113] width 44 height 12
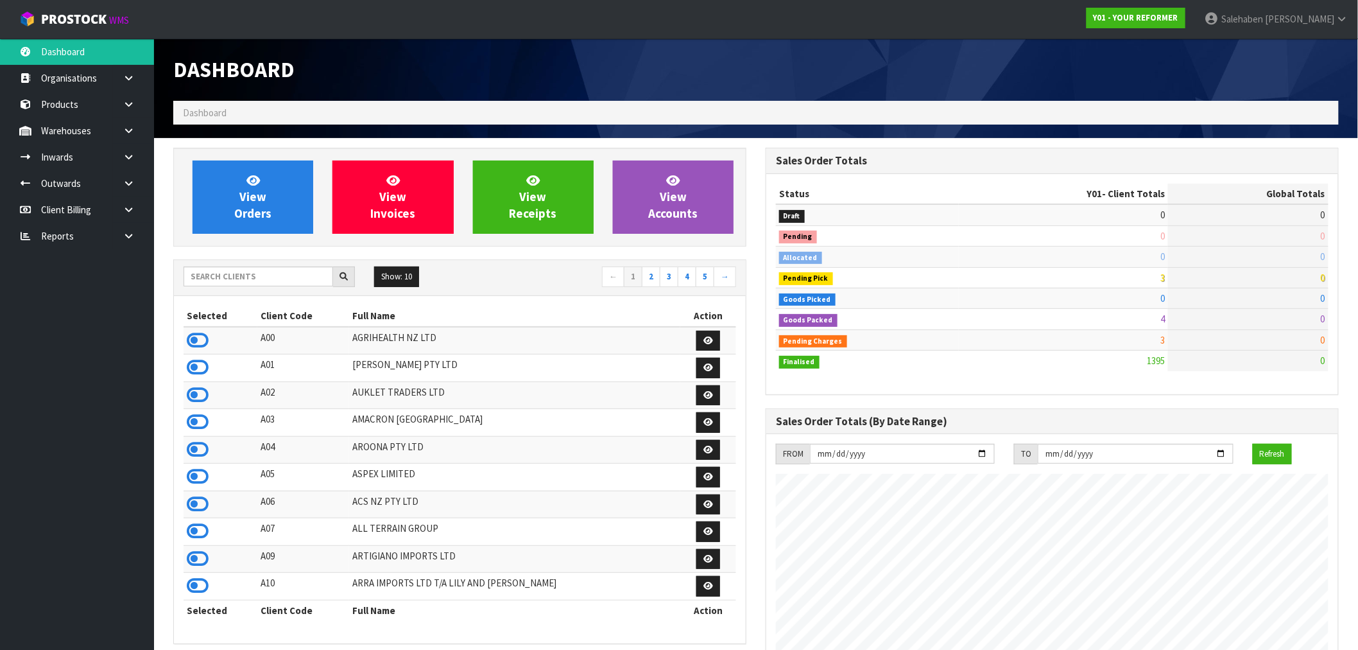
scroll to position [973, 593]
click at [264, 277] on input "text" at bounding box center [259, 276] width 150 height 20
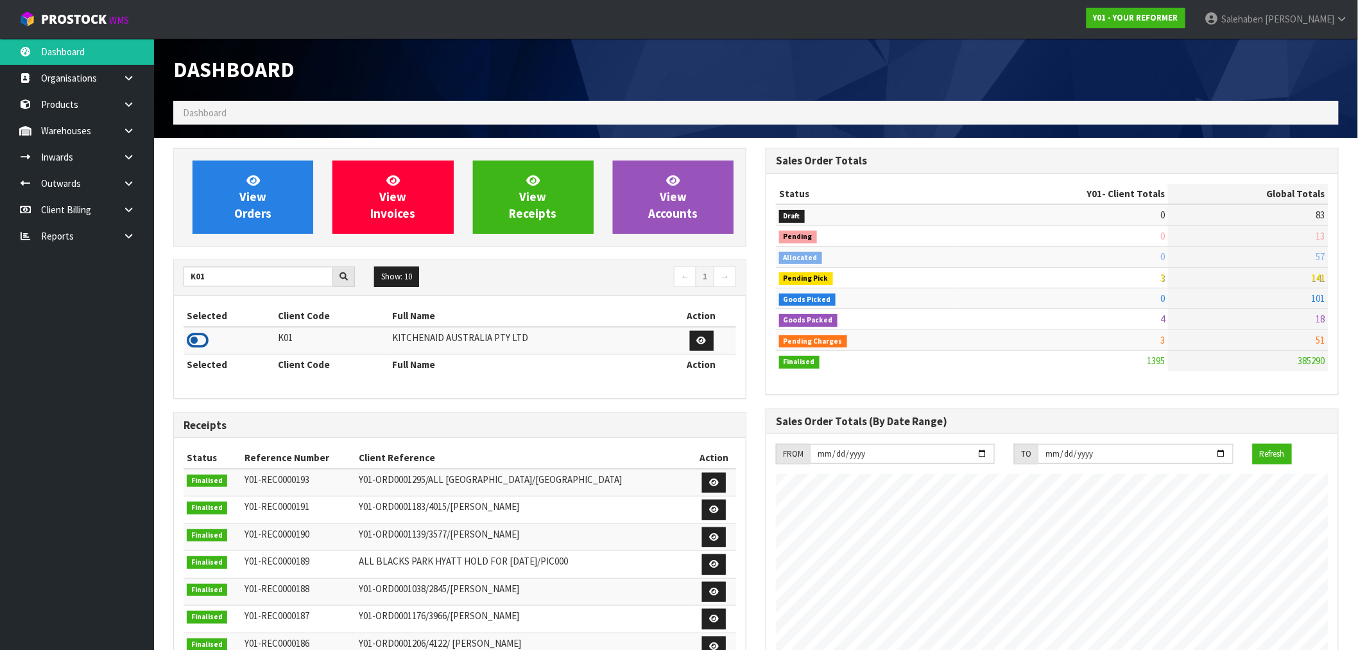
click at [196, 342] on icon at bounding box center [198, 340] width 22 height 19
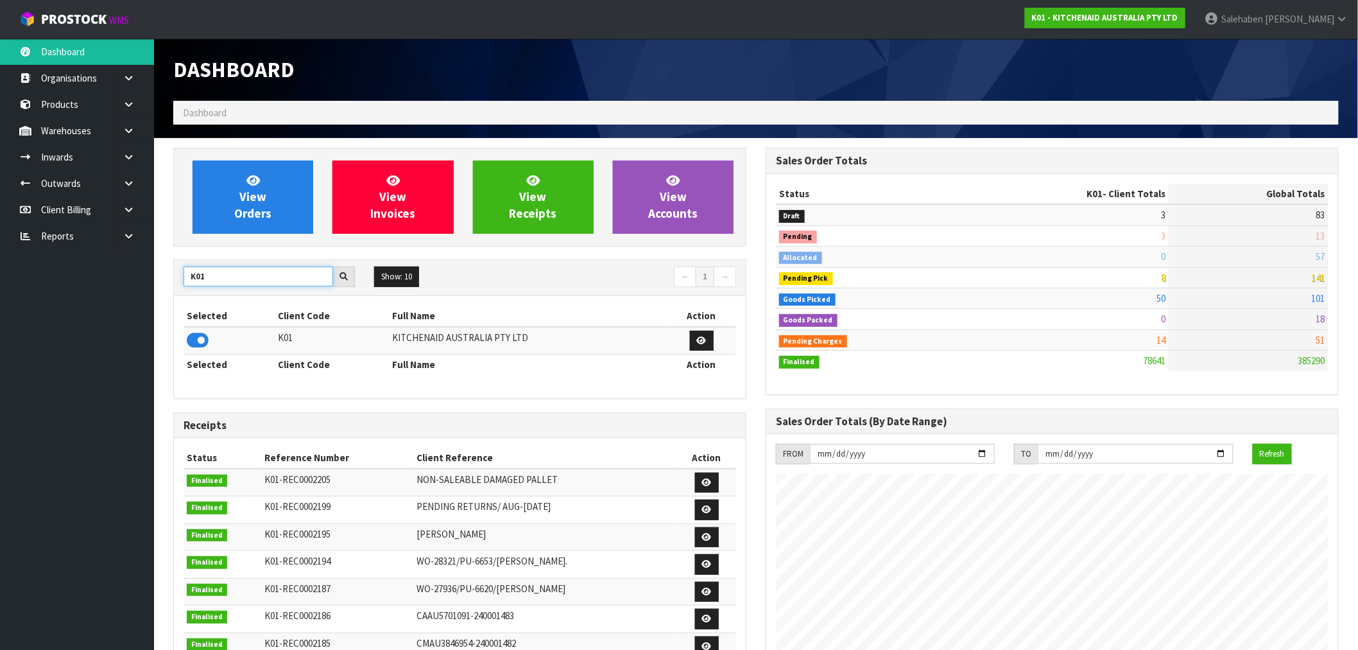
drag, startPoint x: 219, startPoint y: 278, endPoint x: 149, endPoint y: 293, distance: 71.6
click at [149, 293] on body "Toggle navigation ProStock WMS K01 - KITCHENAID AUSTRALIA PTY LTD [PERSON_NAME]…" at bounding box center [679, 325] width 1358 height 650
click at [200, 338] on icon at bounding box center [198, 340] width 22 height 19
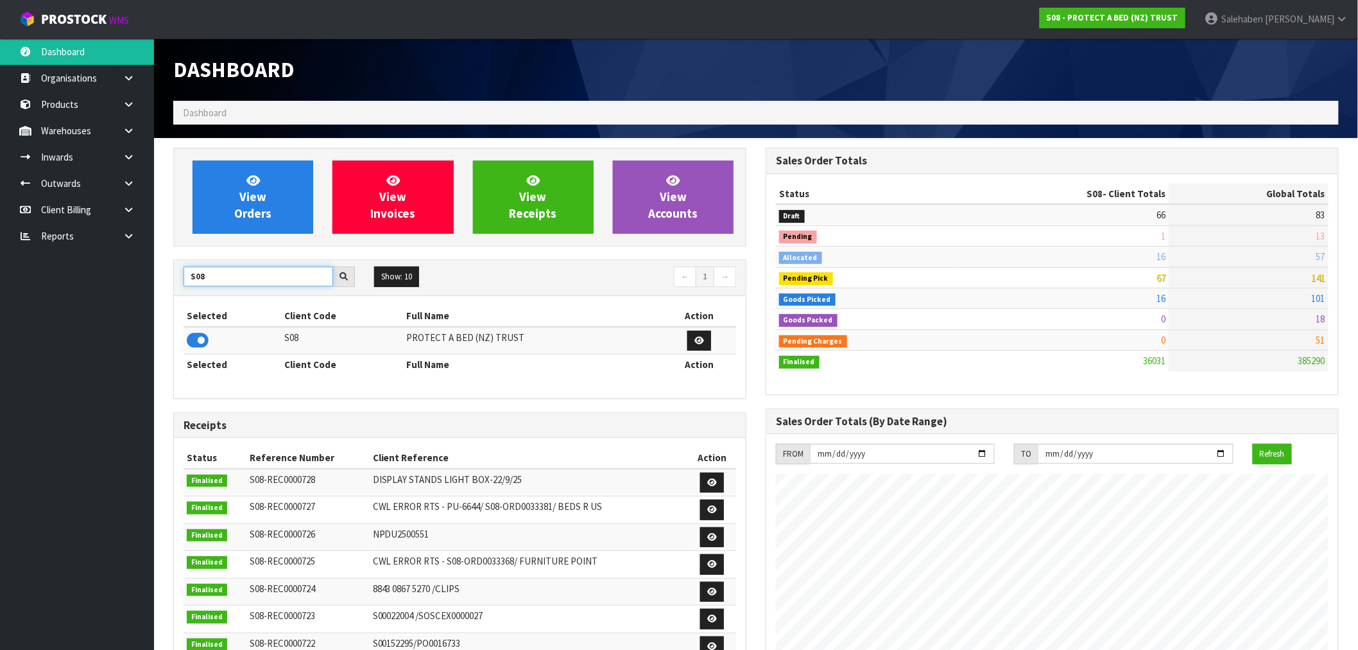
drag, startPoint x: 213, startPoint y: 278, endPoint x: 143, endPoint y: 293, distance: 71.5
click at [144, 293] on body "Toggle navigation ProStock WMS S08 - PROTECT A BED (NZ) TRUST [PERSON_NAME] Log…" at bounding box center [679, 325] width 1358 height 650
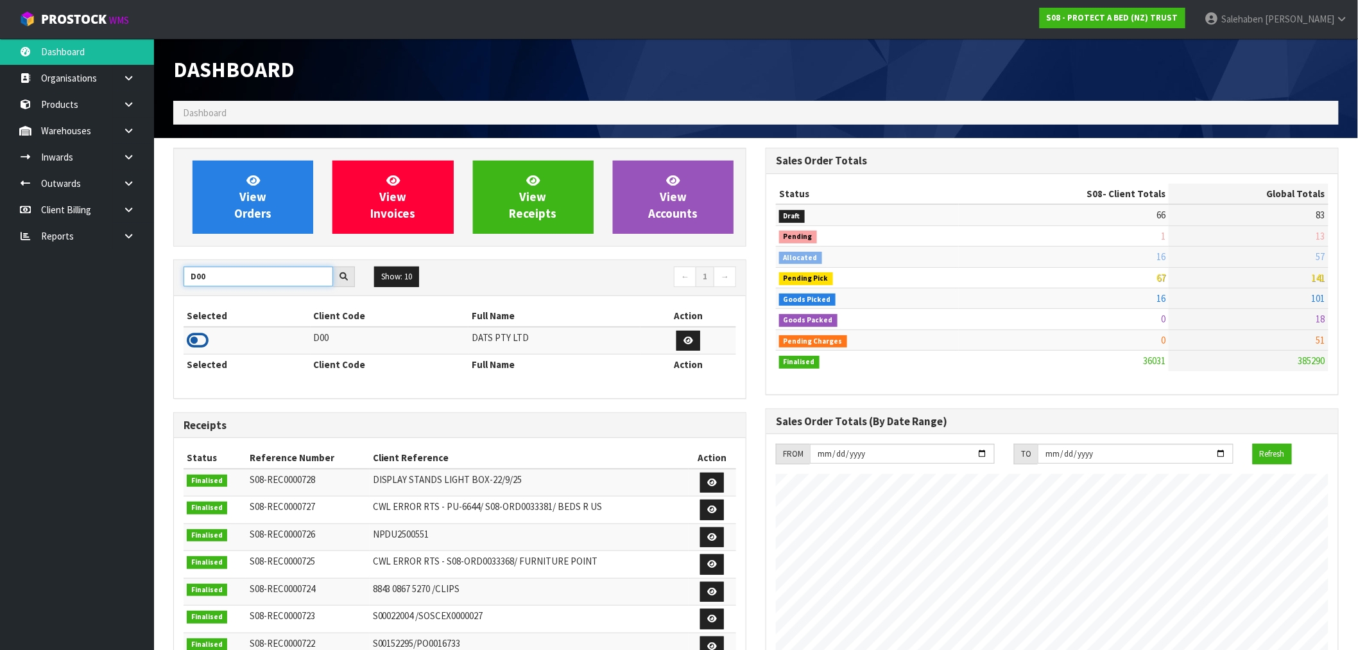
type input "D00"
click at [202, 336] on icon at bounding box center [198, 340] width 22 height 19
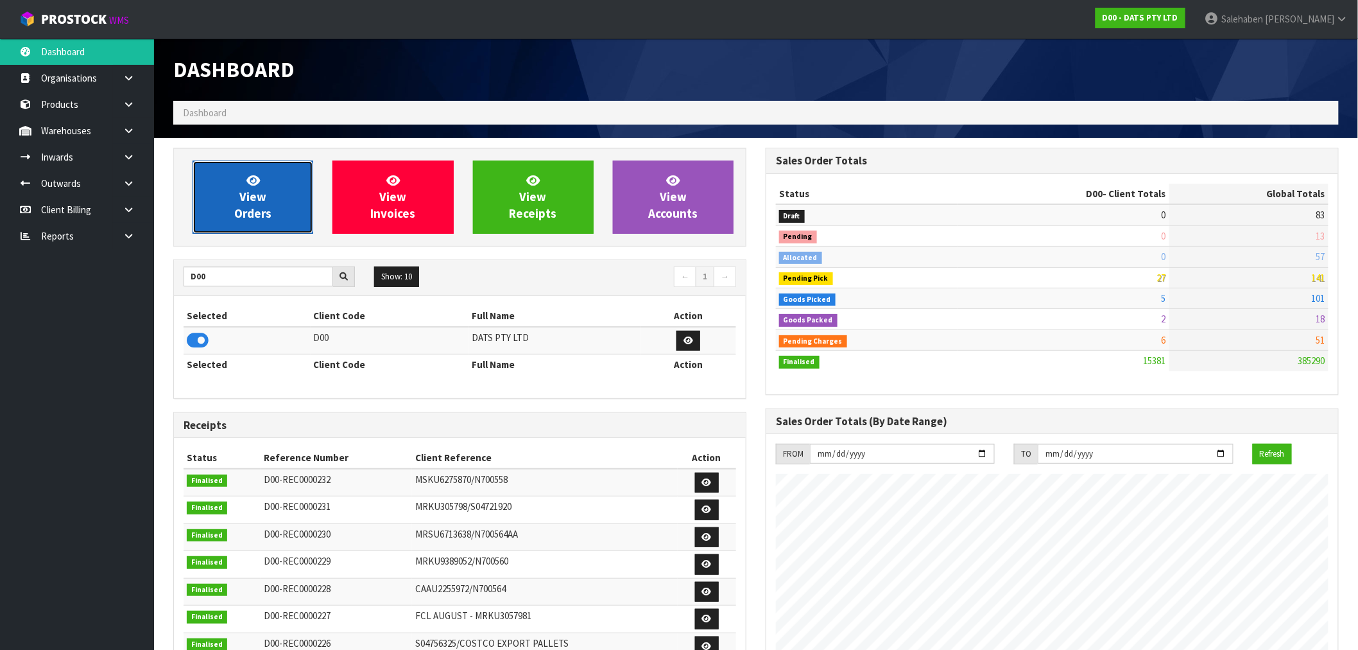
click at [268, 191] on link "View Orders" at bounding box center [253, 196] width 121 height 73
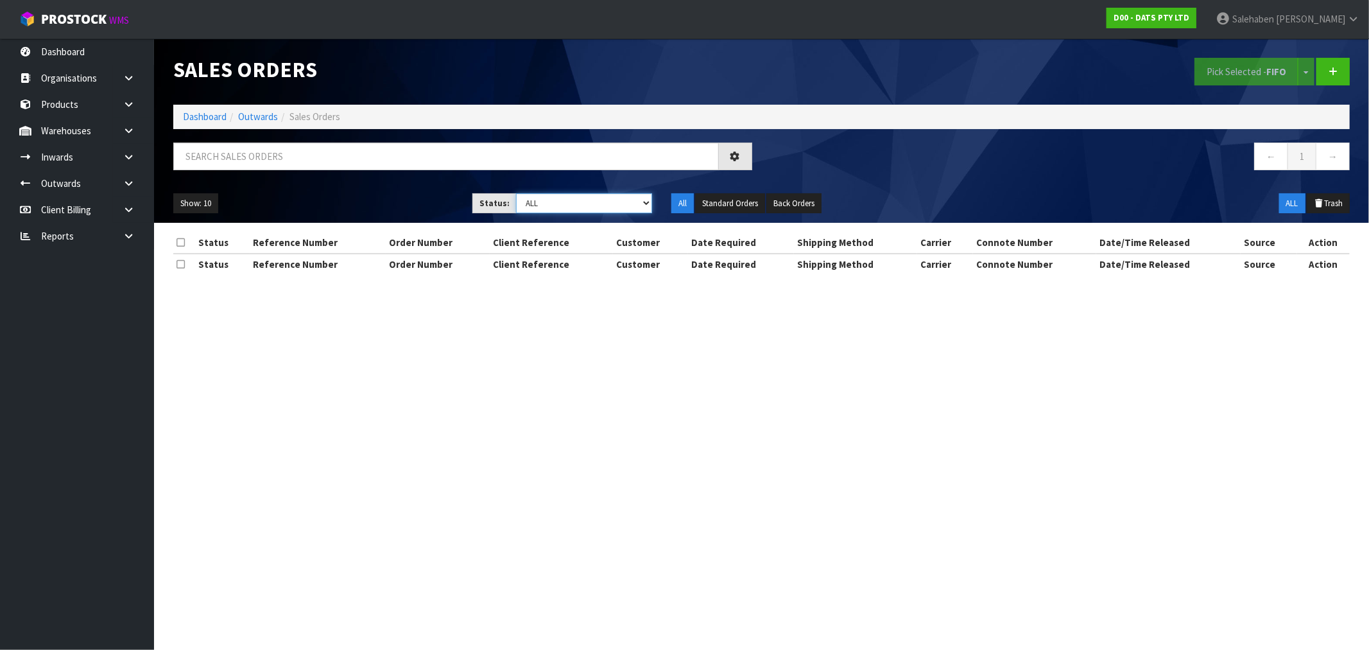
click at [541, 209] on select "Draft Pending Allocated Pending Pick Goods Picked Goods Packed Pending Charges …" at bounding box center [584, 203] width 136 height 20
select select "string:4"
click at [516, 193] on select "Draft Pending Allocated Pending Pick Goods Picked Goods Packed Pending Charges …" at bounding box center [584, 203] width 136 height 20
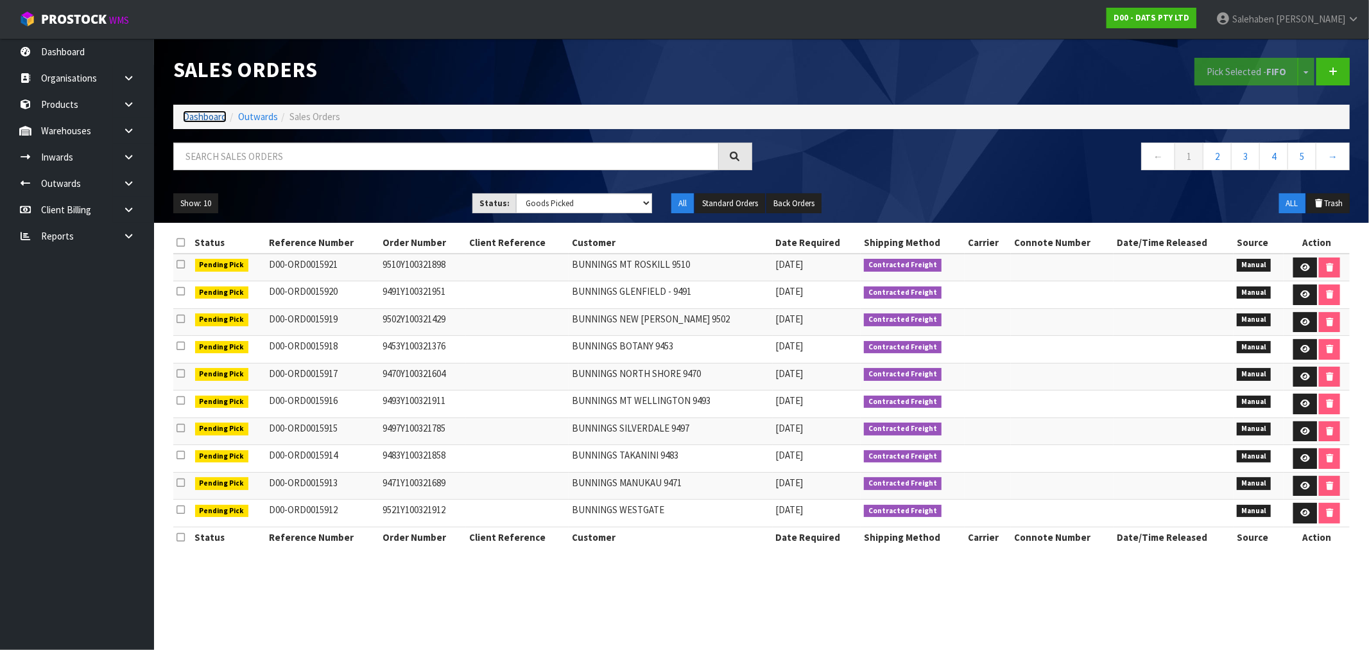
click at [191, 116] on link "Dashboard" at bounding box center [205, 116] width 44 height 12
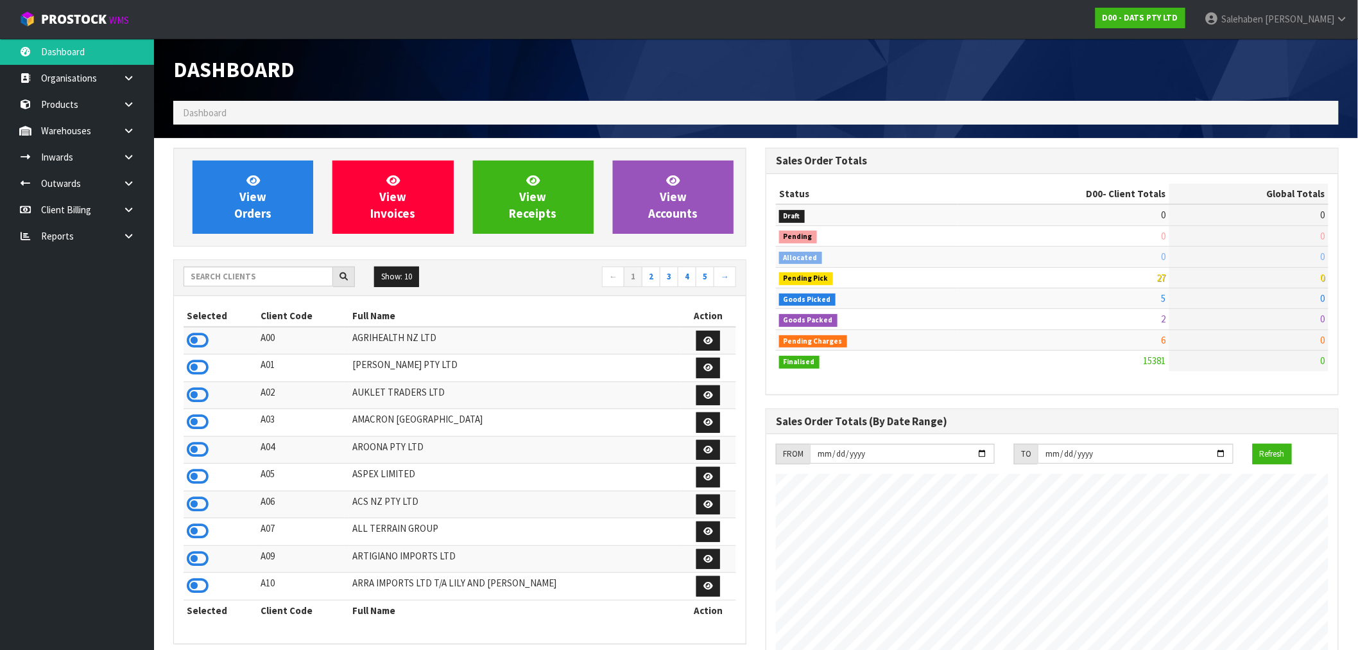
scroll to position [973, 593]
